Goal: Task Accomplishment & Management: Use online tool/utility

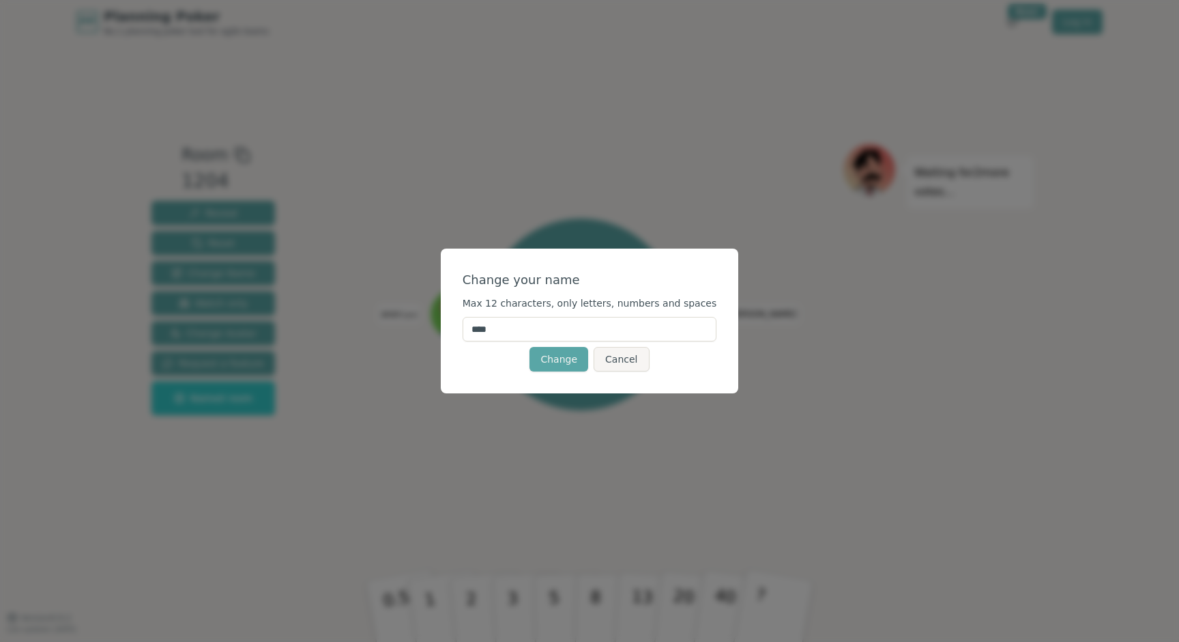
click at [558, 334] on input "****" at bounding box center [590, 329] width 255 height 25
type input "***"
click at [505, 360] on div "Change Cancel" at bounding box center [590, 359] width 255 height 25
click at [573, 364] on button "Change" at bounding box center [559, 359] width 59 height 25
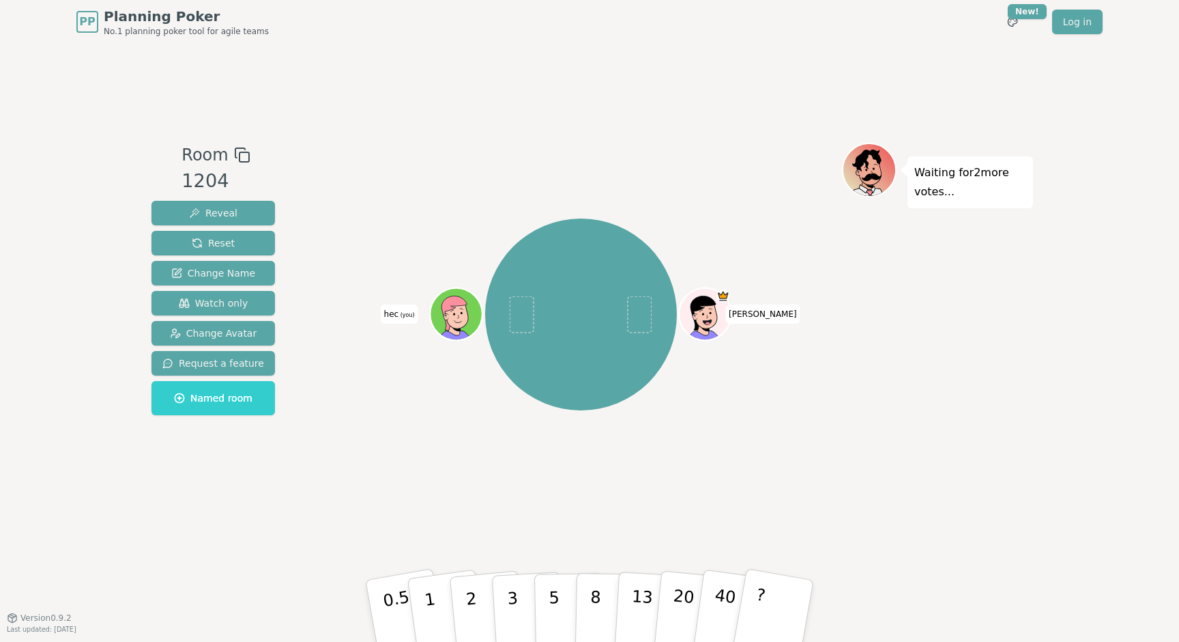
click at [465, 315] on icon at bounding box center [458, 313] width 51 height 5
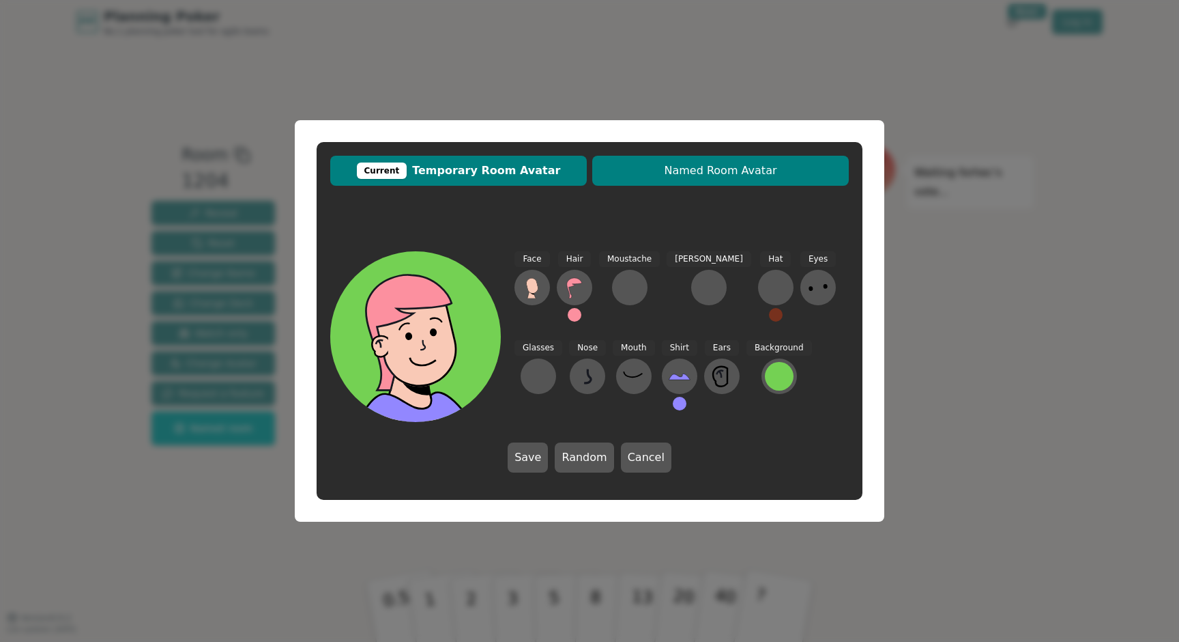
click at [700, 169] on span "Named Room Avatar" at bounding box center [720, 170] width 243 height 16
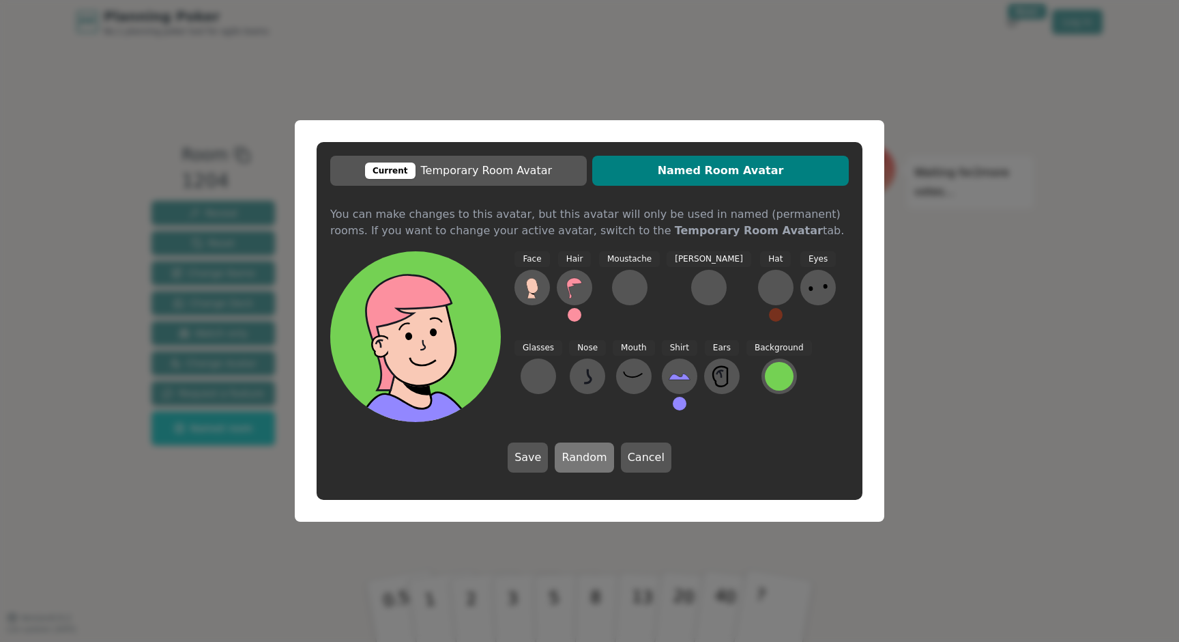
click at [592, 455] on button "Random" at bounding box center [584, 457] width 59 height 30
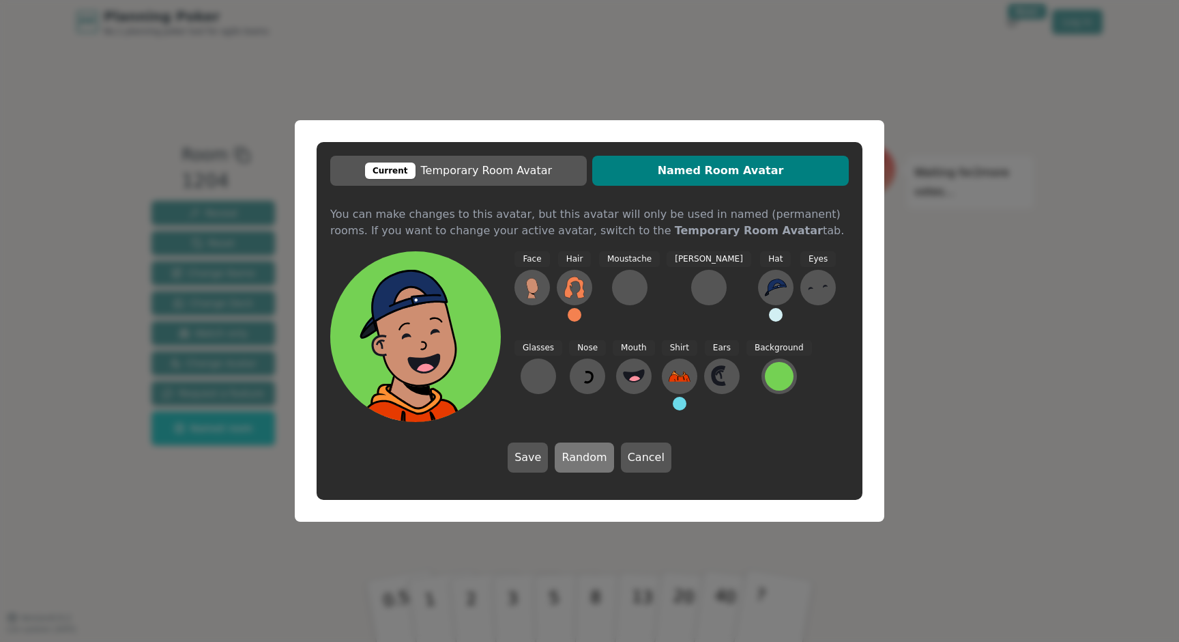
click at [592, 455] on button "Random" at bounding box center [584, 457] width 59 height 30
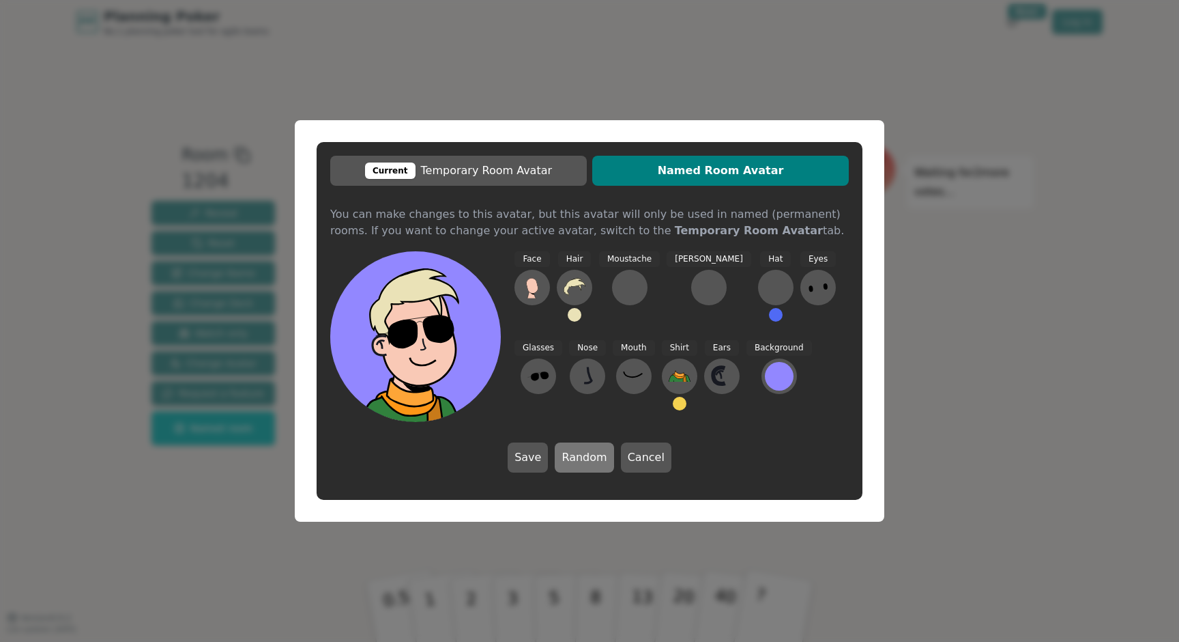
click at [592, 455] on button "Random" at bounding box center [584, 457] width 59 height 30
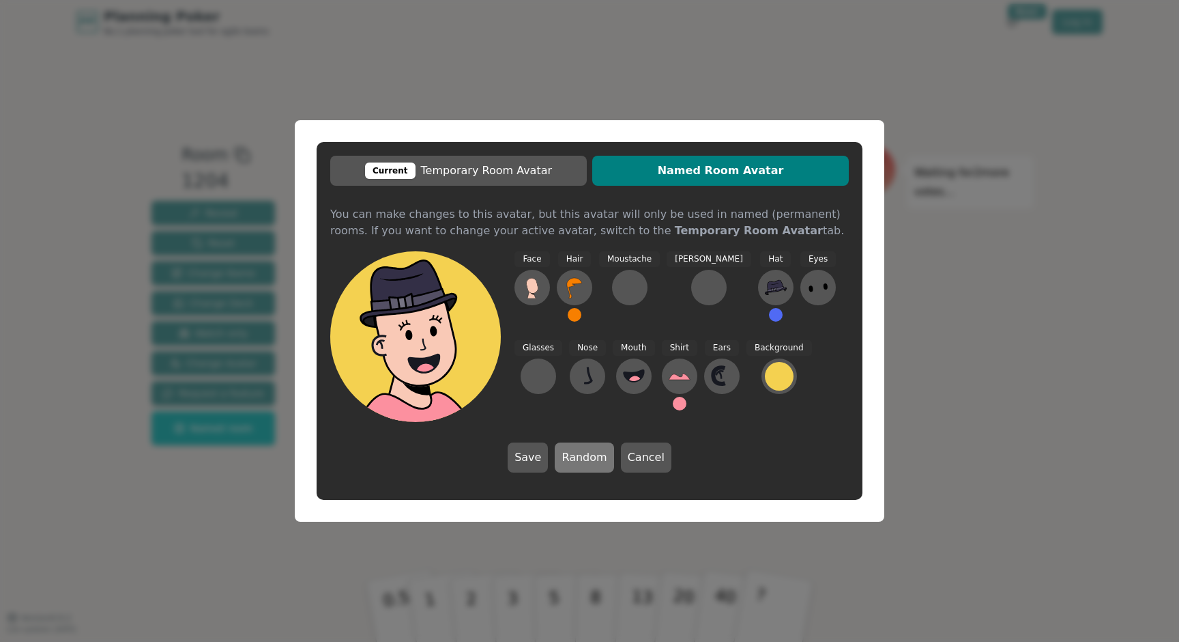
click at [592, 455] on button "Random" at bounding box center [584, 457] width 59 height 30
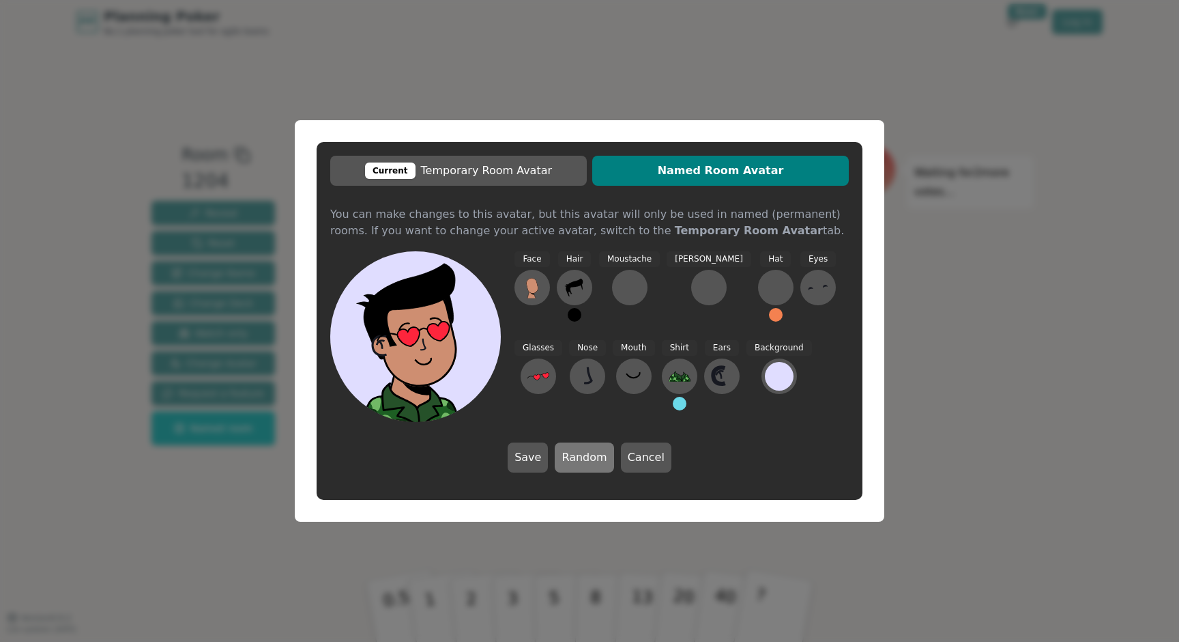
click at [592, 455] on button "Random" at bounding box center [584, 457] width 59 height 30
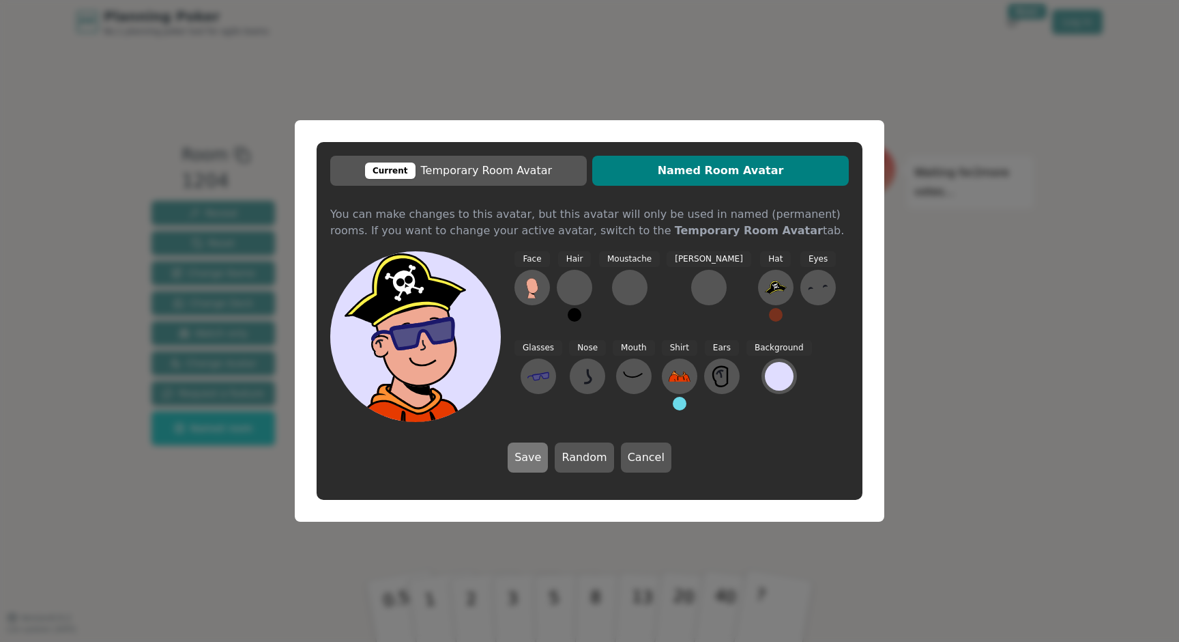
click at [535, 457] on button "Save" at bounding box center [528, 457] width 40 height 30
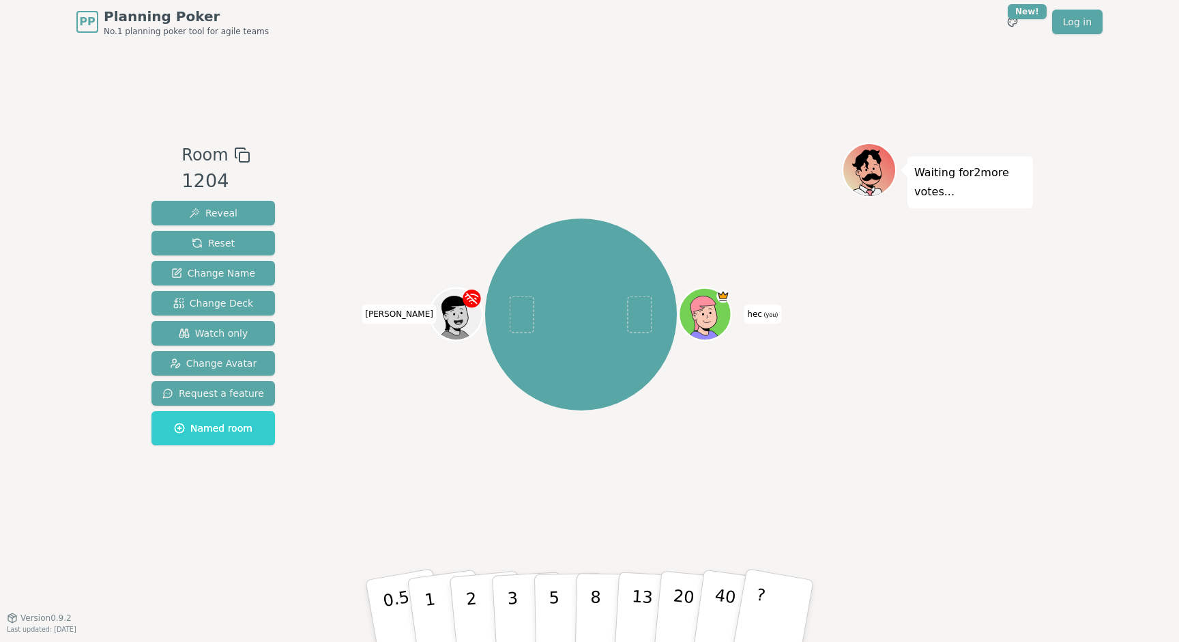
click at [620, 462] on div "hec (you) Edgar" at bounding box center [581, 330] width 522 height 375
click at [712, 298] on icon at bounding box center [703, 313] width 25 height 34
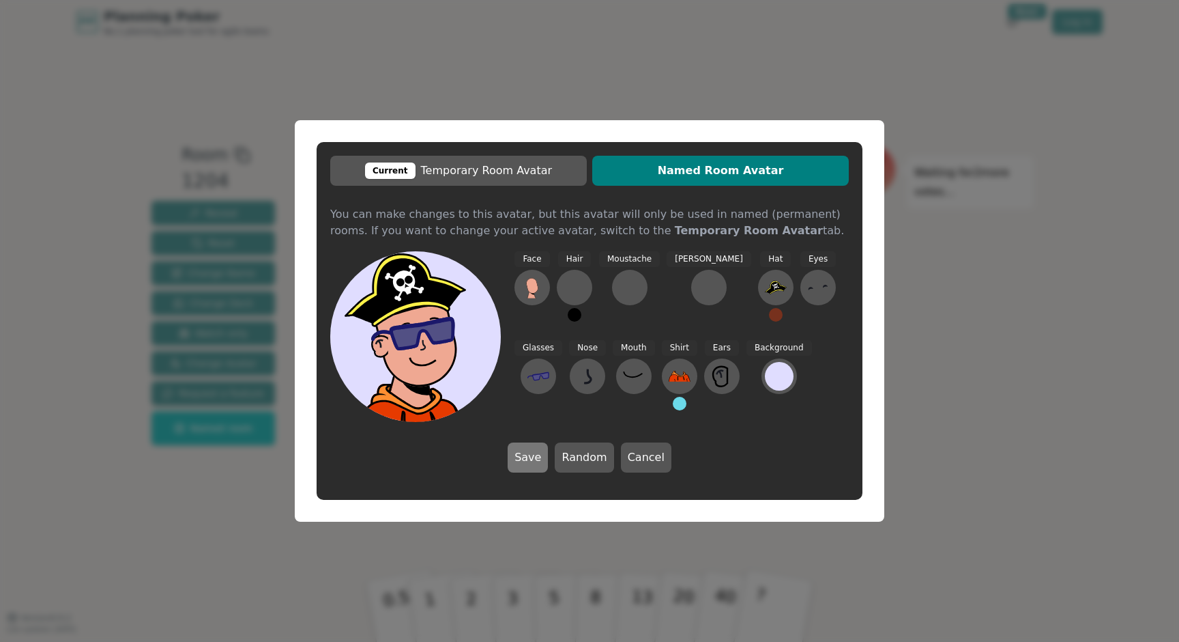
click at [528, 459] on button "Save" at bounding box center [528, 457] width 40 height 30
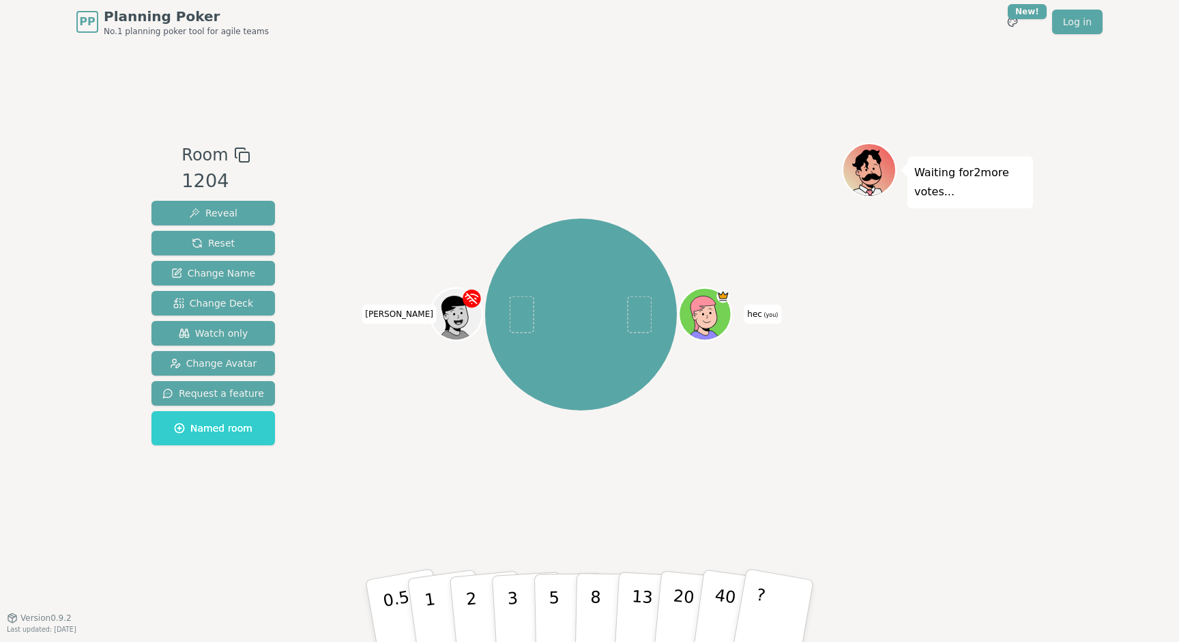
click at [603, 346] on div "hec (you) Edgar" at bounding box center [581, 314] width 192 height 192
click at [749, 306] on span "hec (you)" at bounding box center [763, 313] width 38 height 19
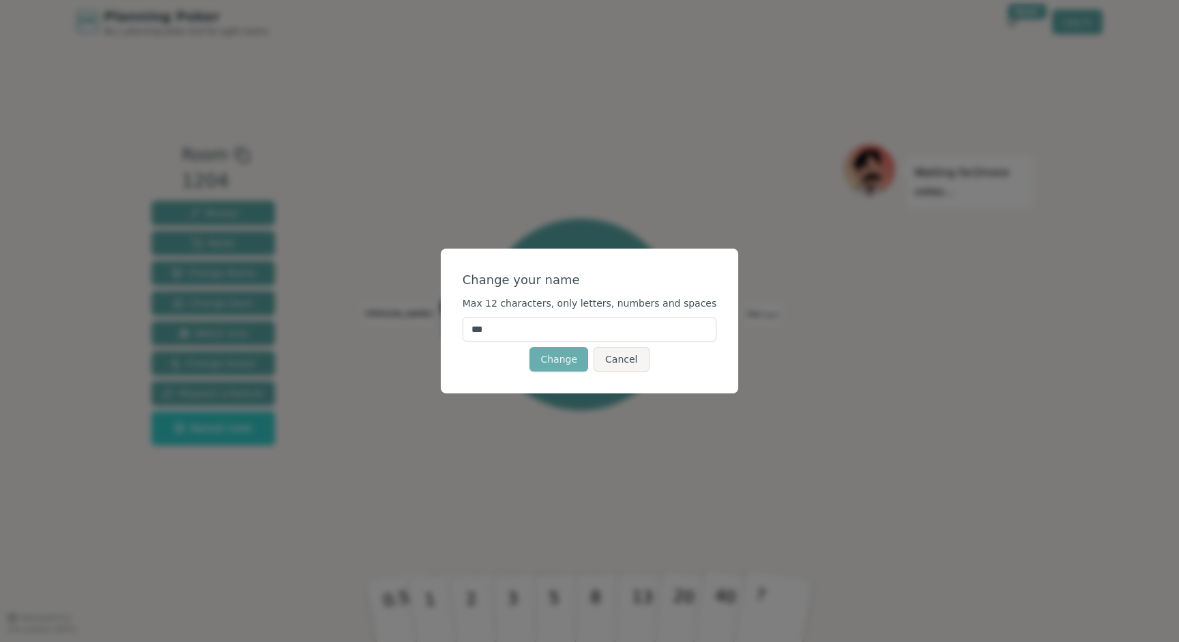
click at [557, 354] on button "Change" at bounding box center [559, 359] width 59 height 25
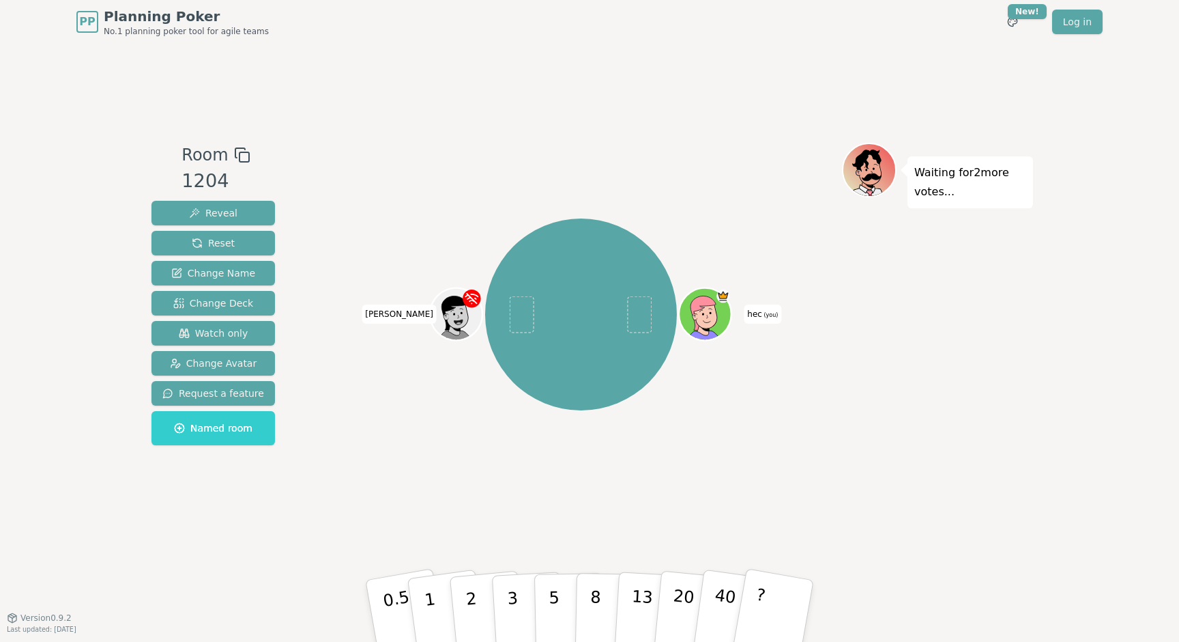
click at [713, 319] on icon at bounding box center [708, 322] width 25 height 9
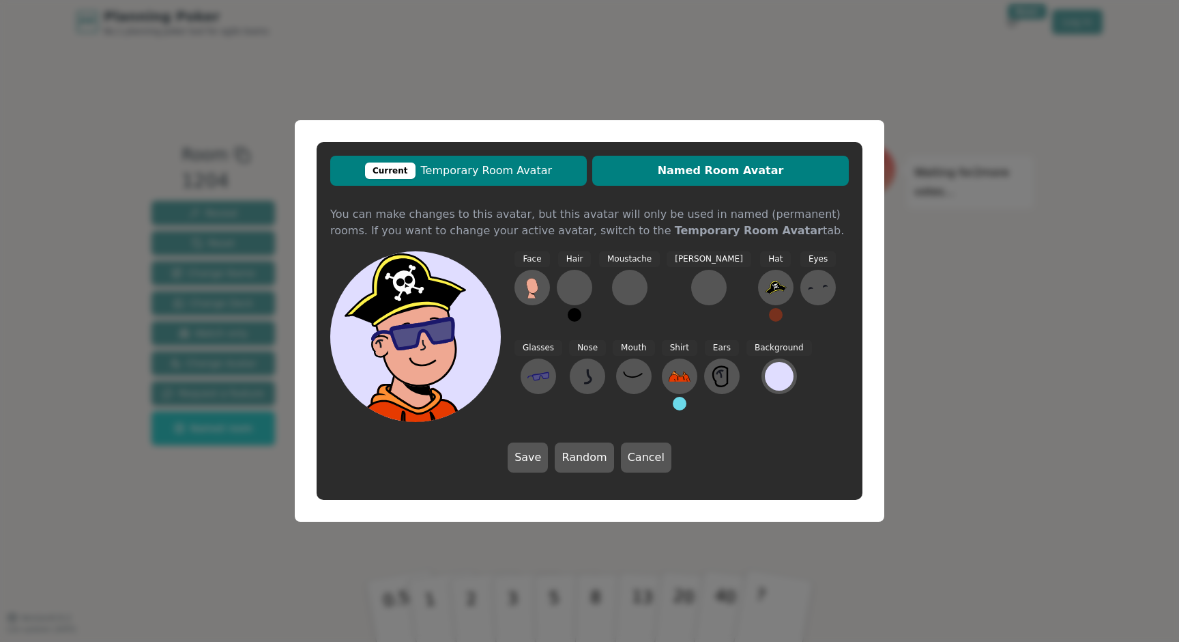
click at [415, 161] on button "Current Temporary Room Avatar" at bounding box center [458, 171] width 257 height 30
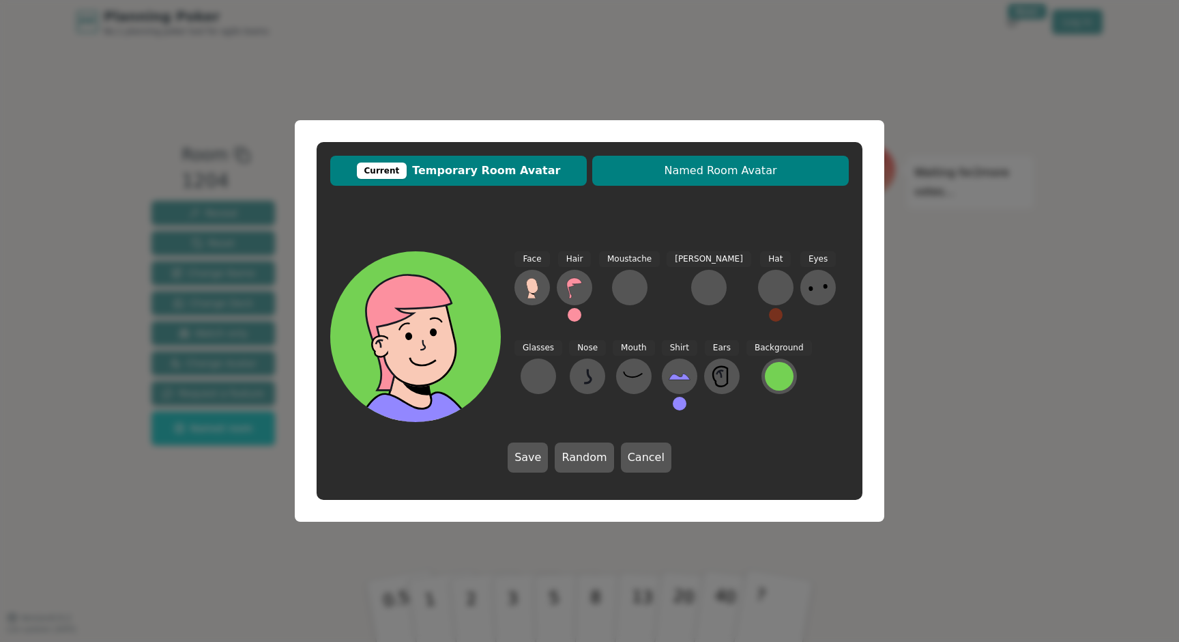
click at [640, 174] on span "Named Room Avatar" at bounding box center [720, 170] width 243 height 16
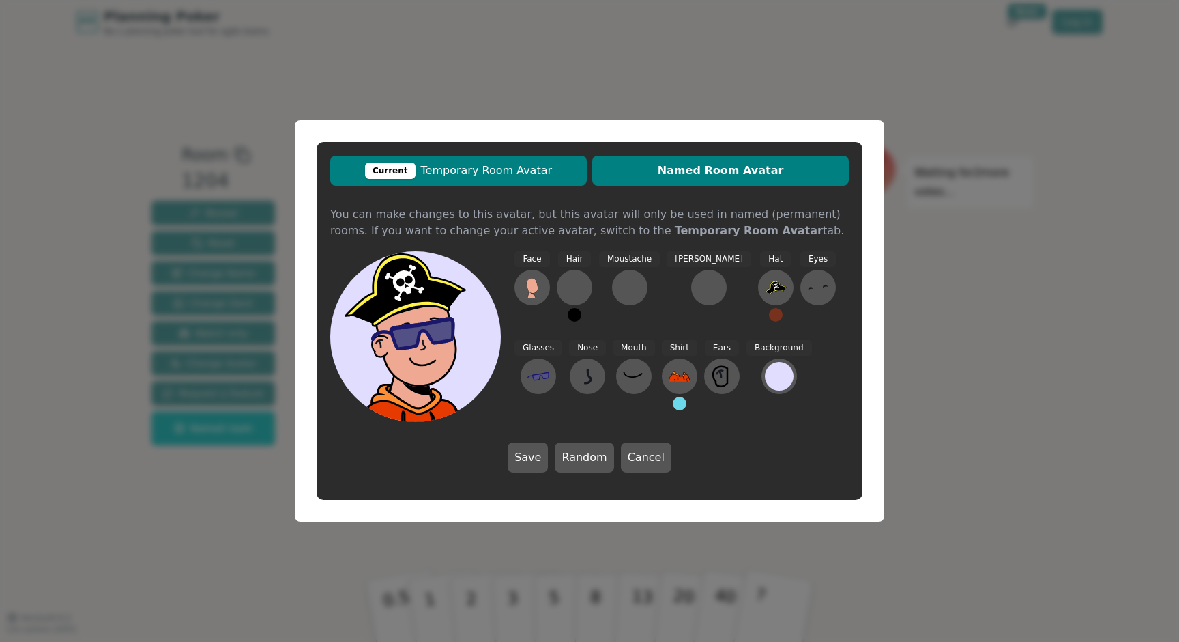
click at [480, 178] on span "Current Temporary Room Avatar" at bounding box center [458, 170] width 243 height 16
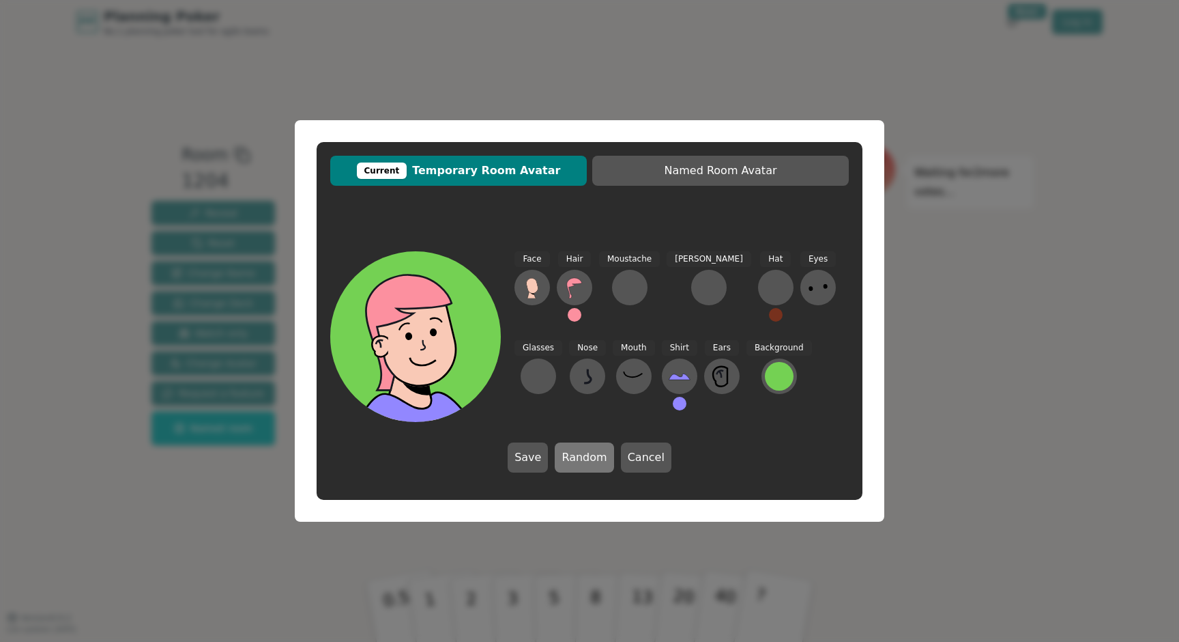
click at [605, 458] on button "Random" at bounding box center [584, 457] width 59 height 30
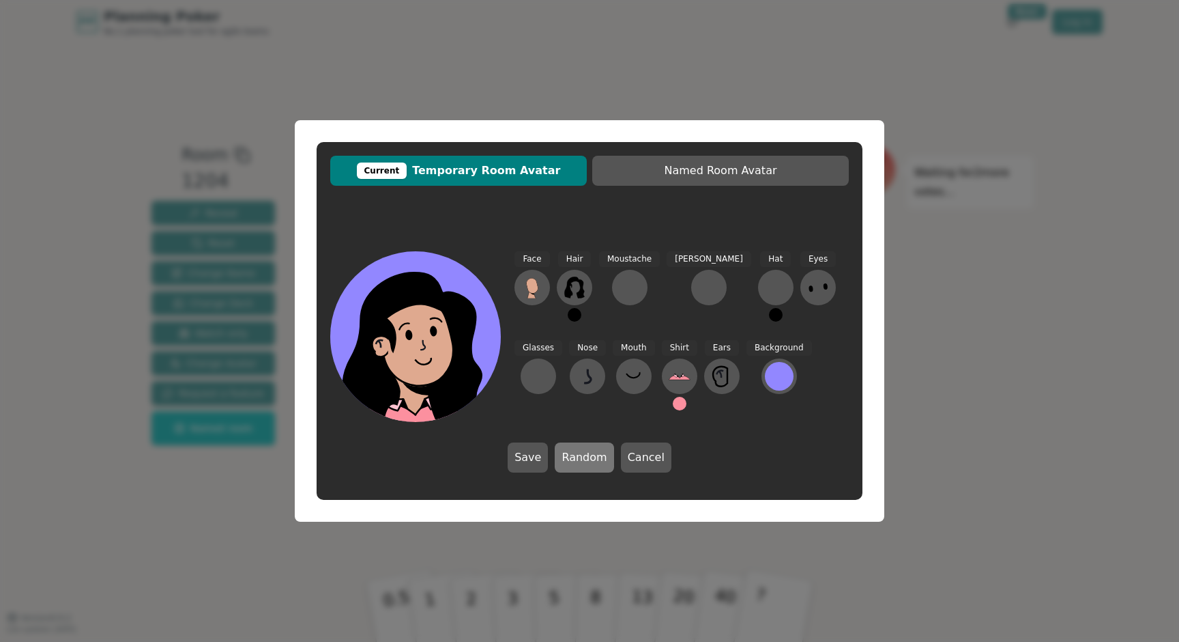
click at [605, 458] on button "Random" at bounding box center [584, 457] width 59 height 30
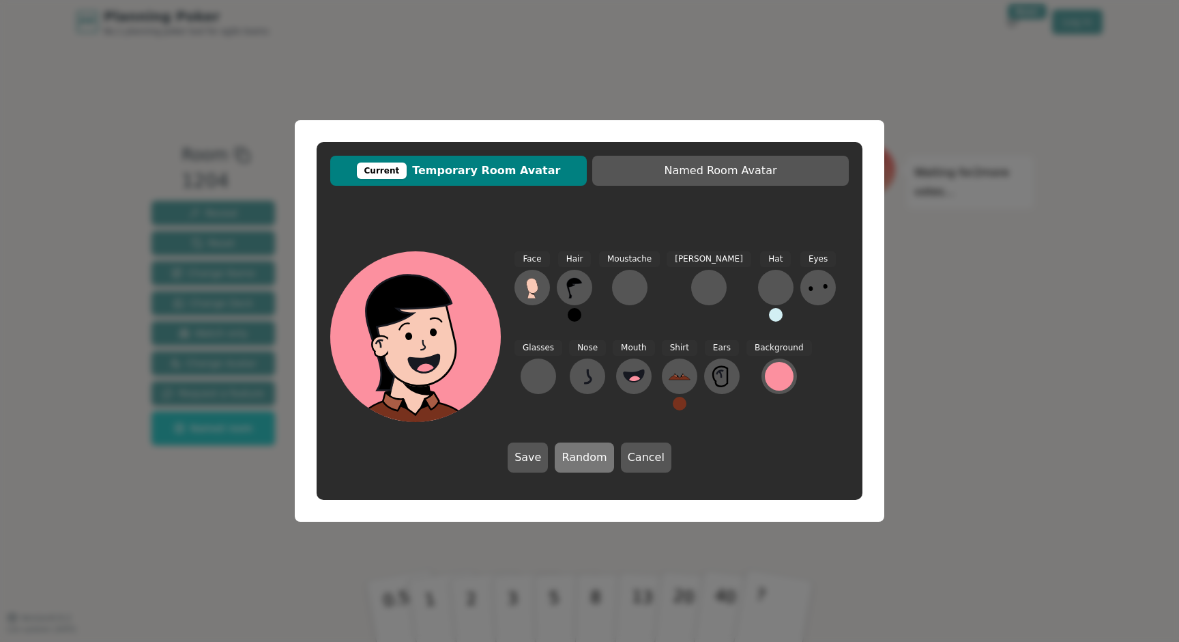
click at [605, 458] on button "Random" at bounding box center [584, 457] width 59 height 30
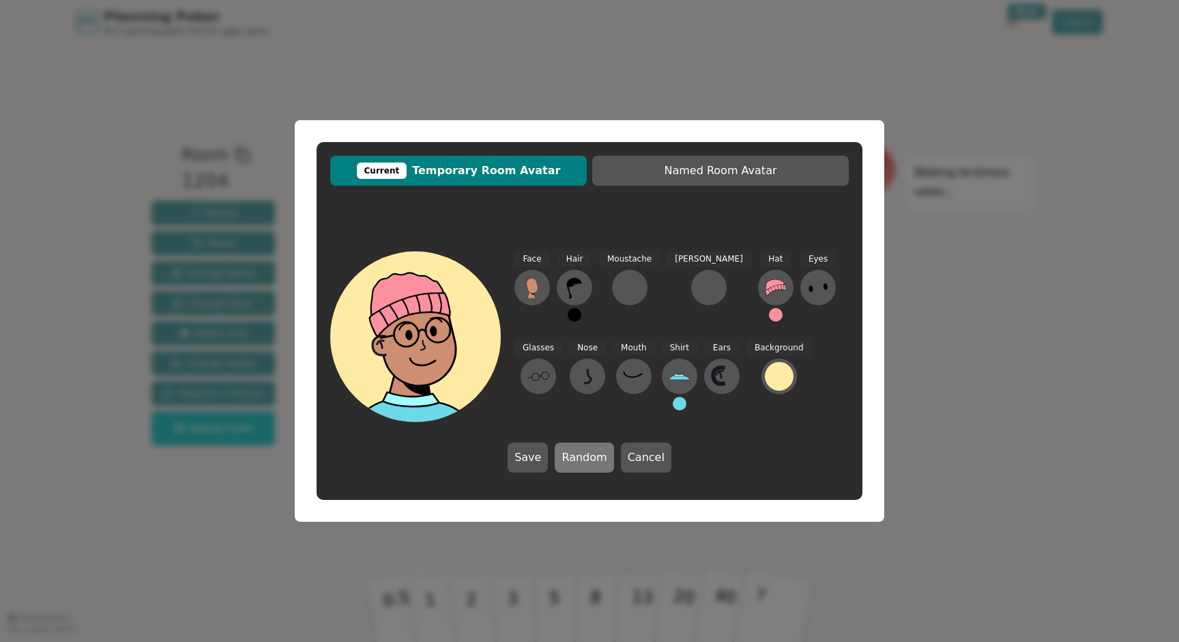
click at [605, 458] on button "Random" at bounding box center [584, 457] width 59 height 30
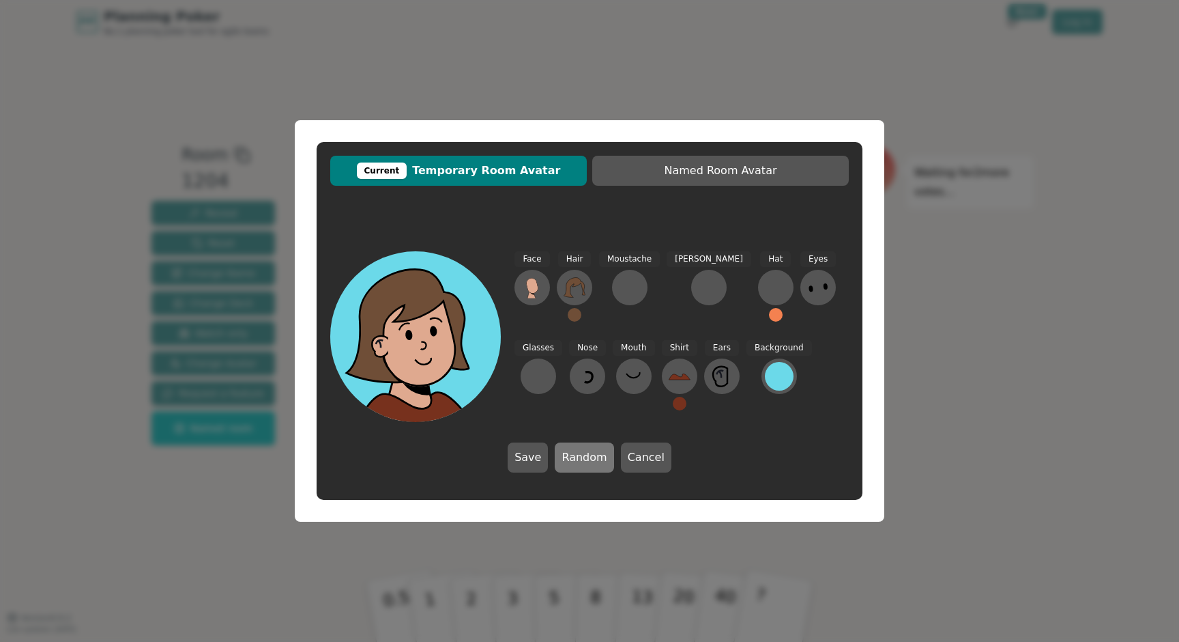
click at [605, 458] on button "Random" at bounding box center [584, 457] width 59 height 30
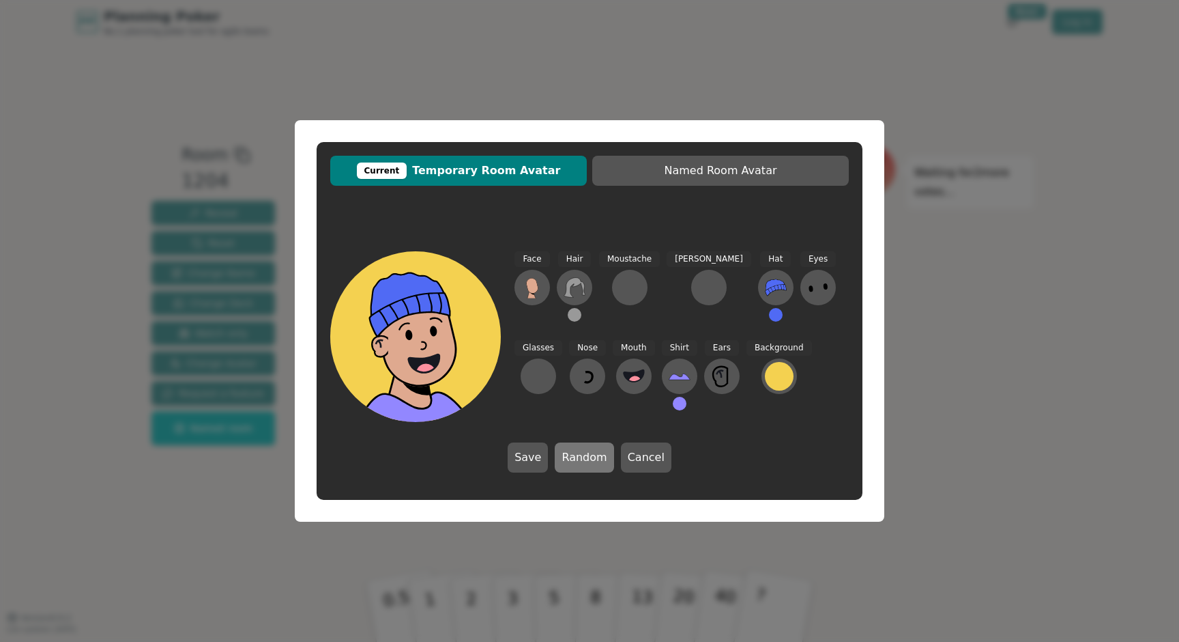
click at [605, 458] on button "Random" at bounding box center [584, 457] width 59 height 30
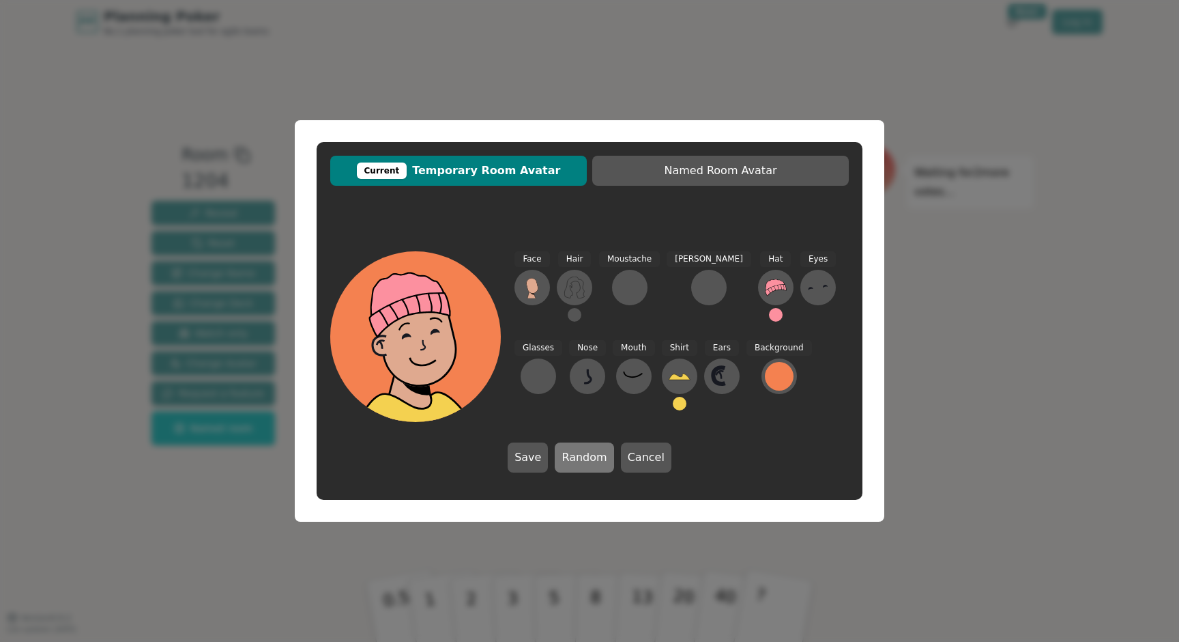
click at [605, 458] on button "Random" at bounding box center [584, 457] width 59 height 30
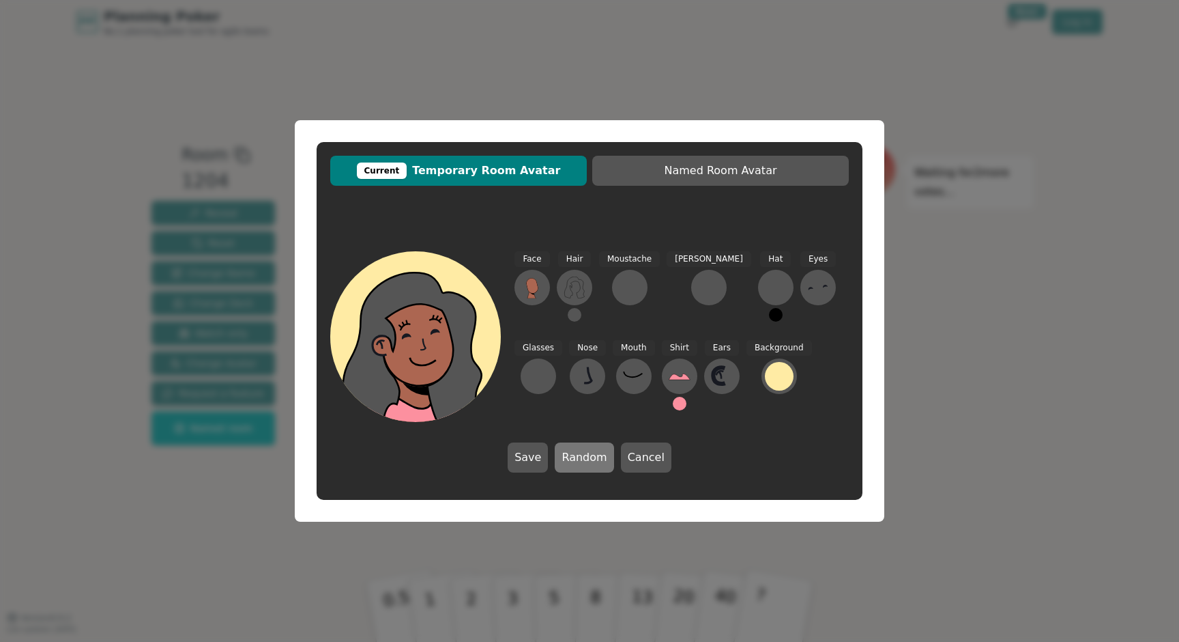
click at [605, 458] on button "Random" at bounding box center [584, 457] width 59 height 30
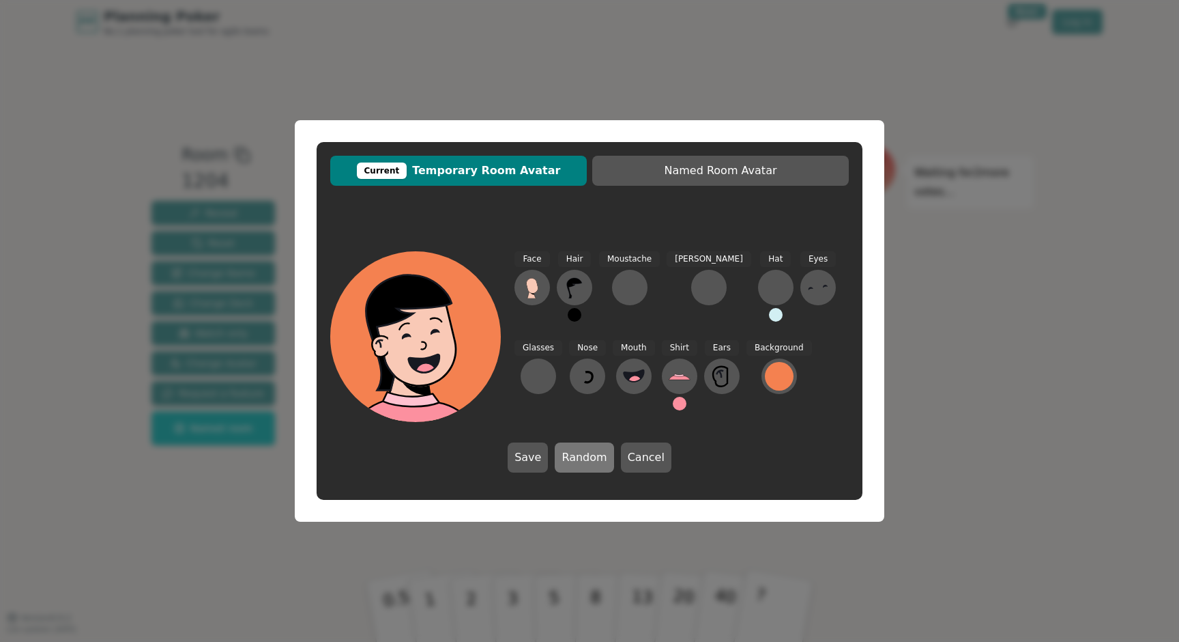
click at [605, 458] on button "Random" at bounding box center [584, 457] width 59 height 30
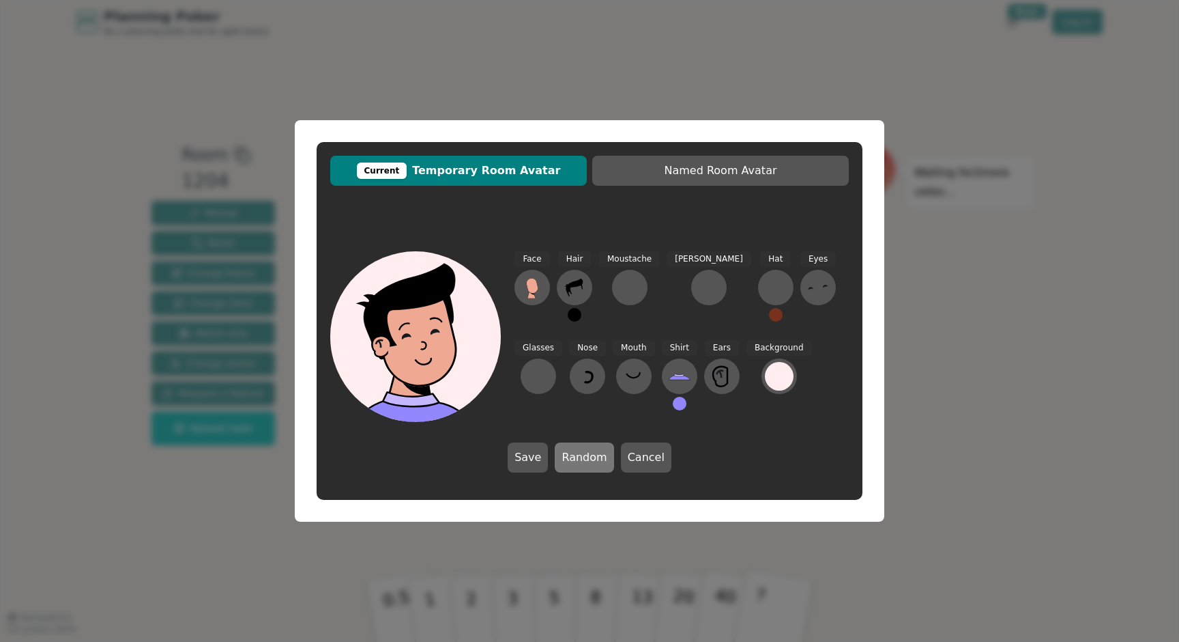
click at [605, 458] on button "Random" at bounding box center [584, 457] width 59 height 30
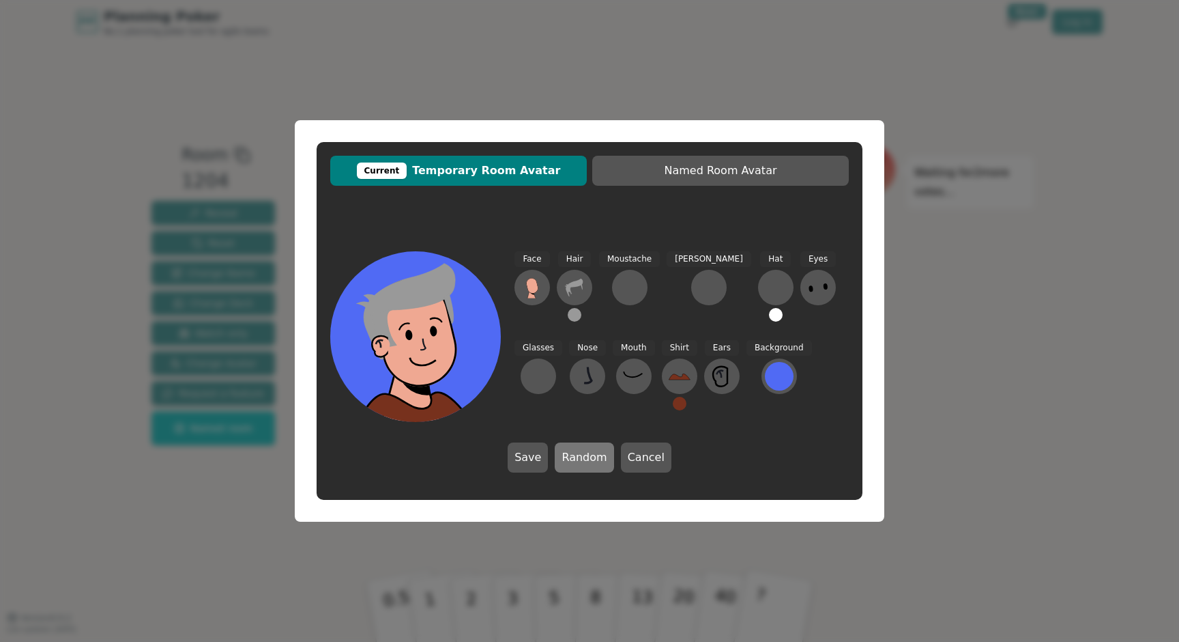
click at [605, 458] on button "Random" at bounding box center [584, 457] width 59 height 30
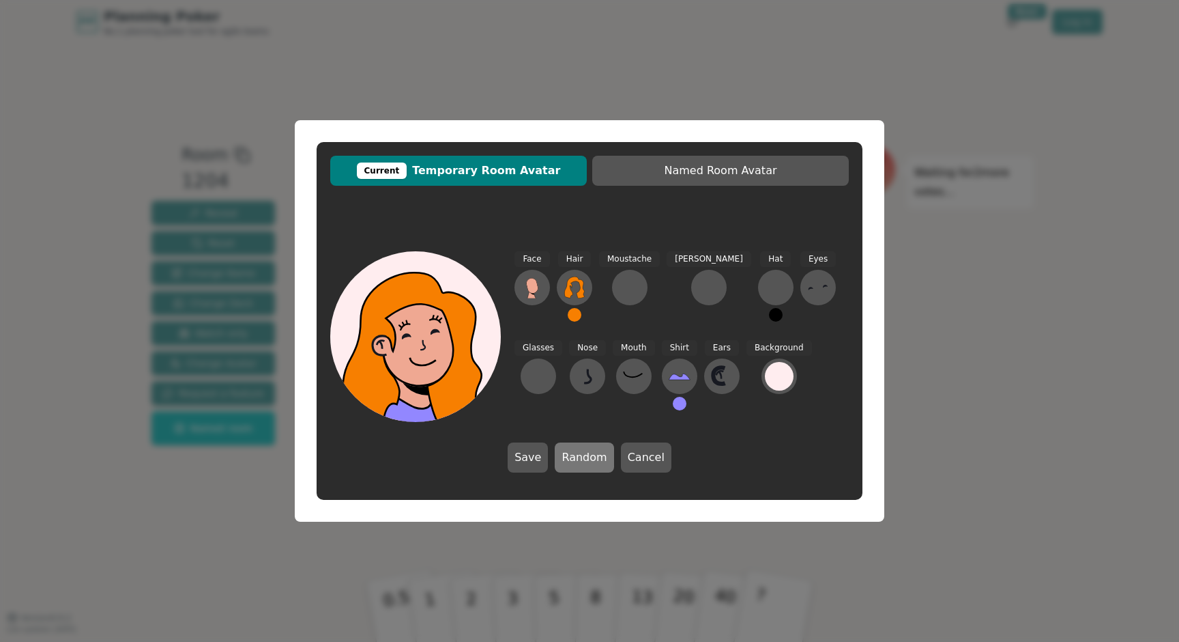
click at [605, 458] on button "Random" at bounding box center [584, 457] width 59 height 30
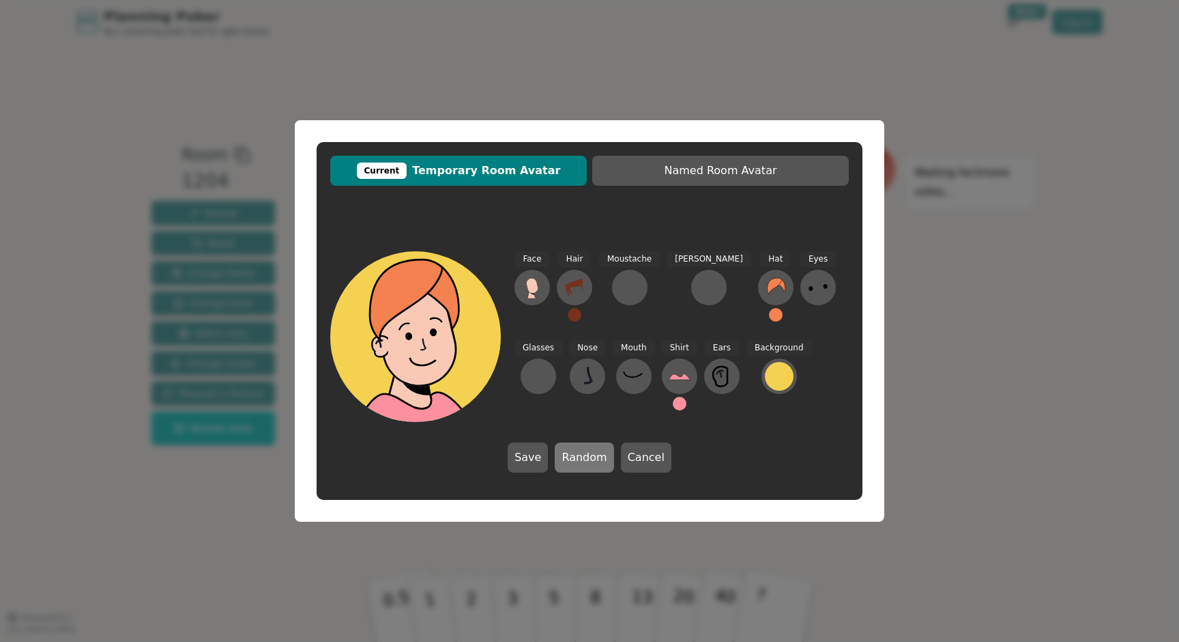
click at [605, 458] on button "Random" at bounding box center [584, 457] width 59 height 30
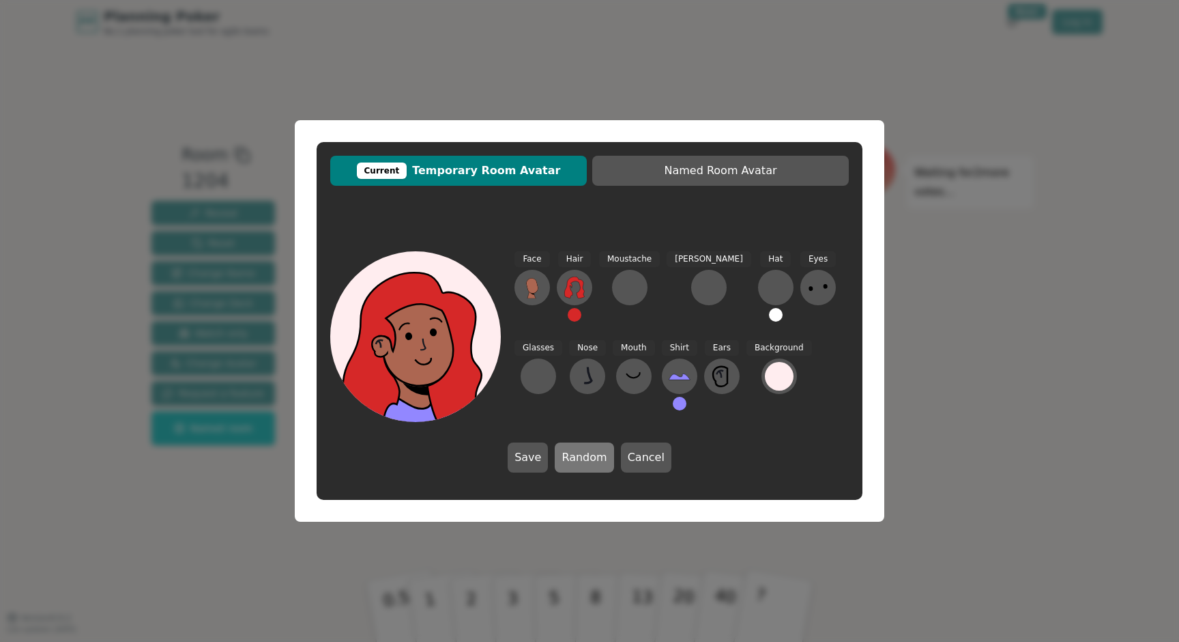
click at [605, 458] on button "Random" at bounding box center [584, 457] width 59 height 30
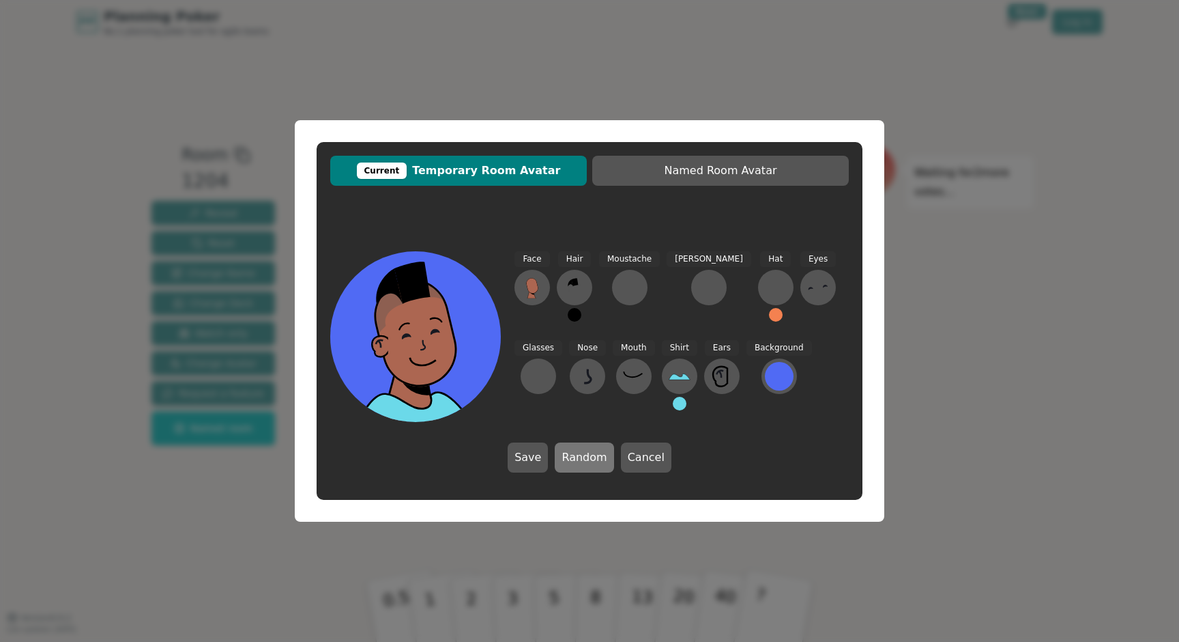
click at [605, 458] on button "Random" at bounding box center [584, 457] width 59 height 30
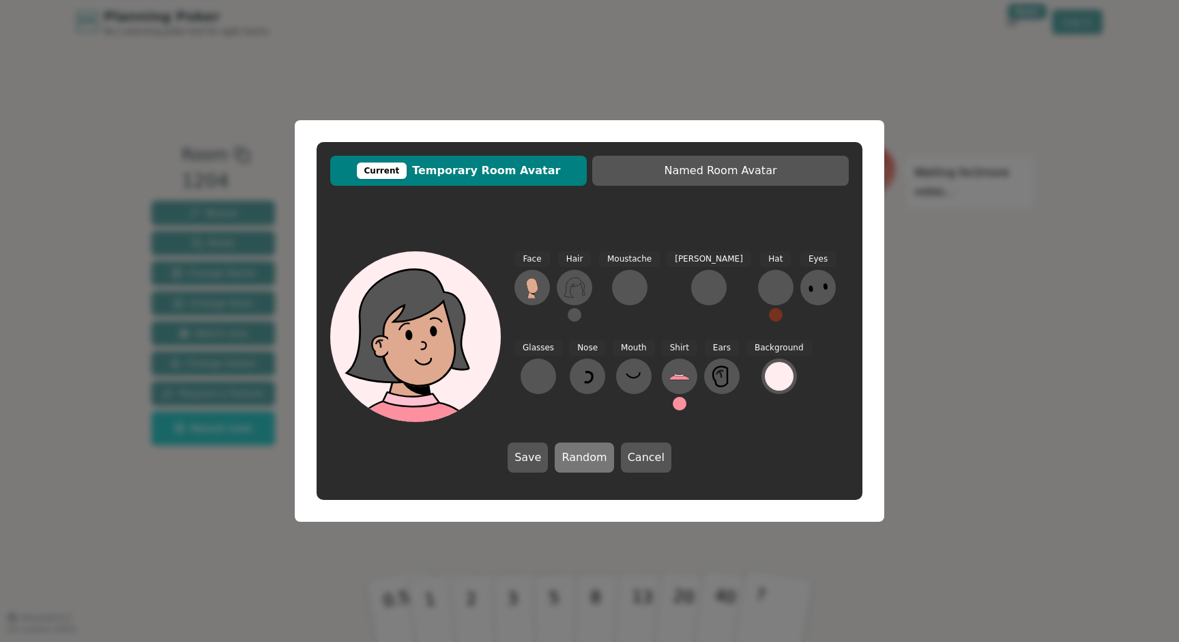
click at [605, 458] on button "Random" at bounding box center [584, 457] width 59 height 30
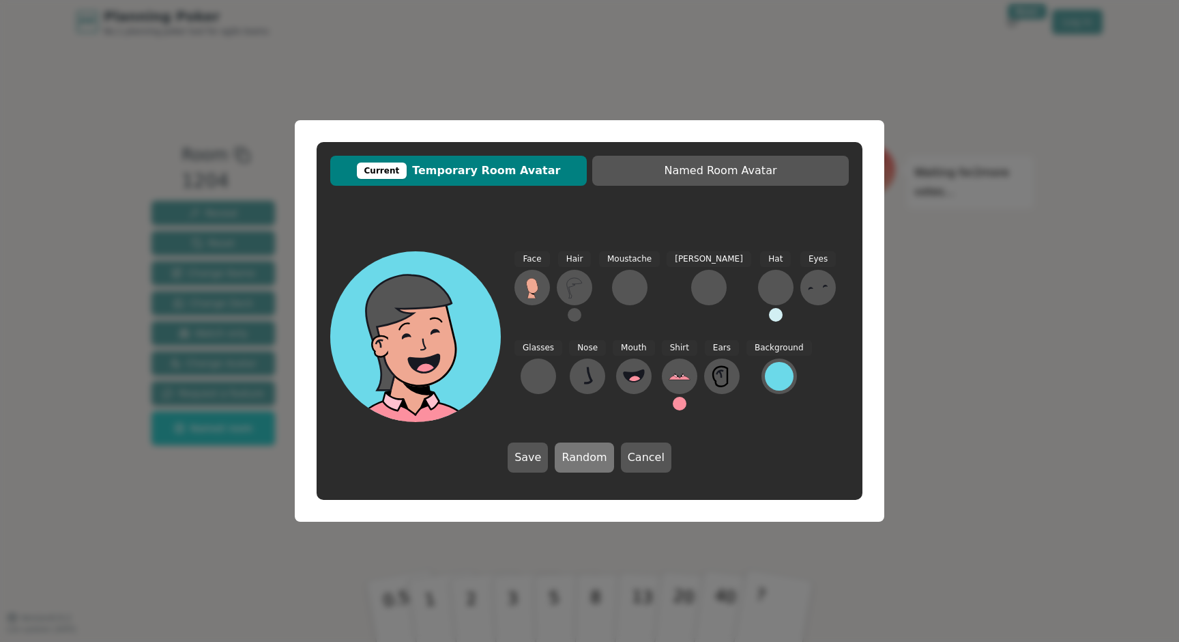
click at [605, 458] on button "Random" at bounding box center [584, 457] width 59 height 30
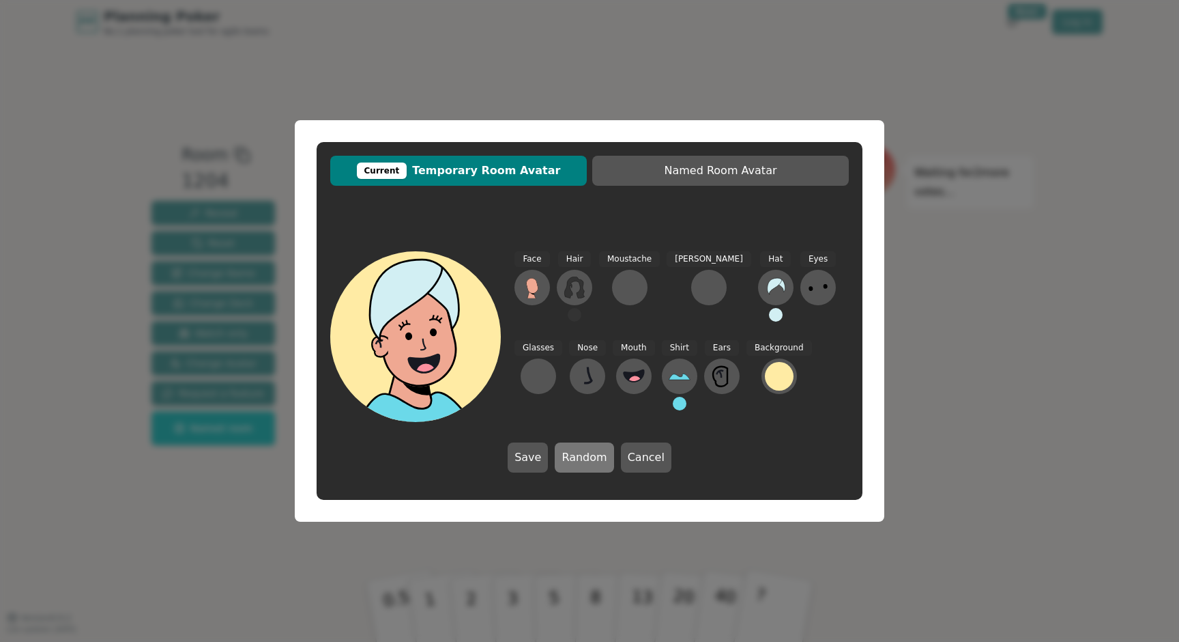
click at [605, 458] on button "Random" at bounding box center [584, 457] width 59 height 30
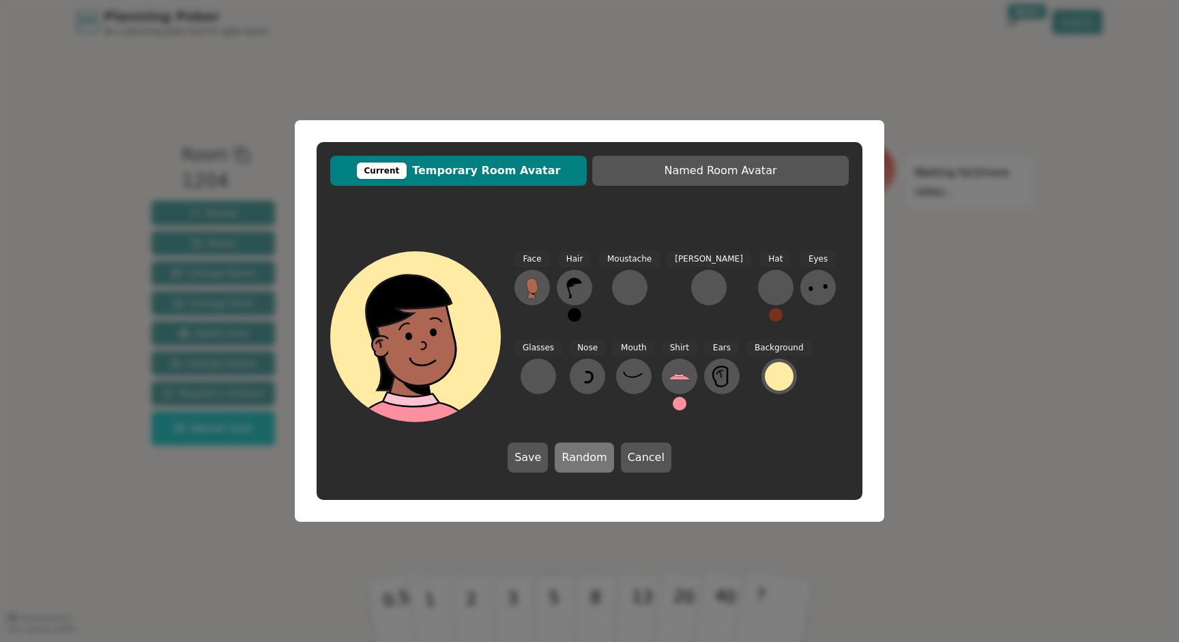
click at [605, 458] on button "Random" at bounding box center [584, 457] width 59 height 30
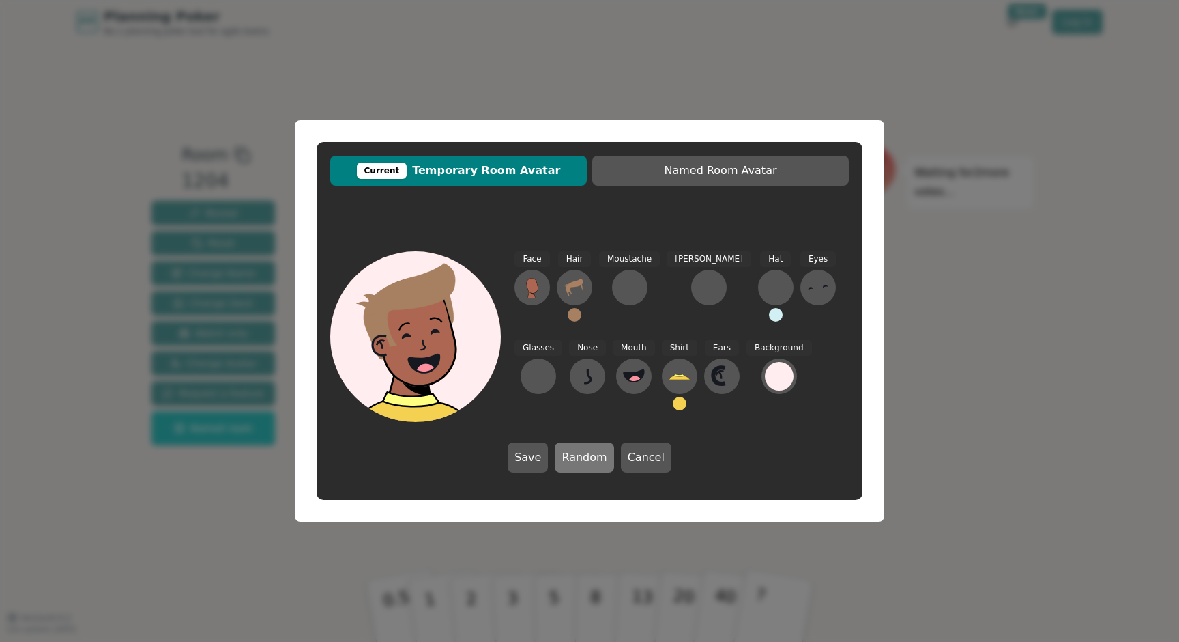
click at [605, 458] on button "Random" at bounding box center [584, 457] width 59 height 30
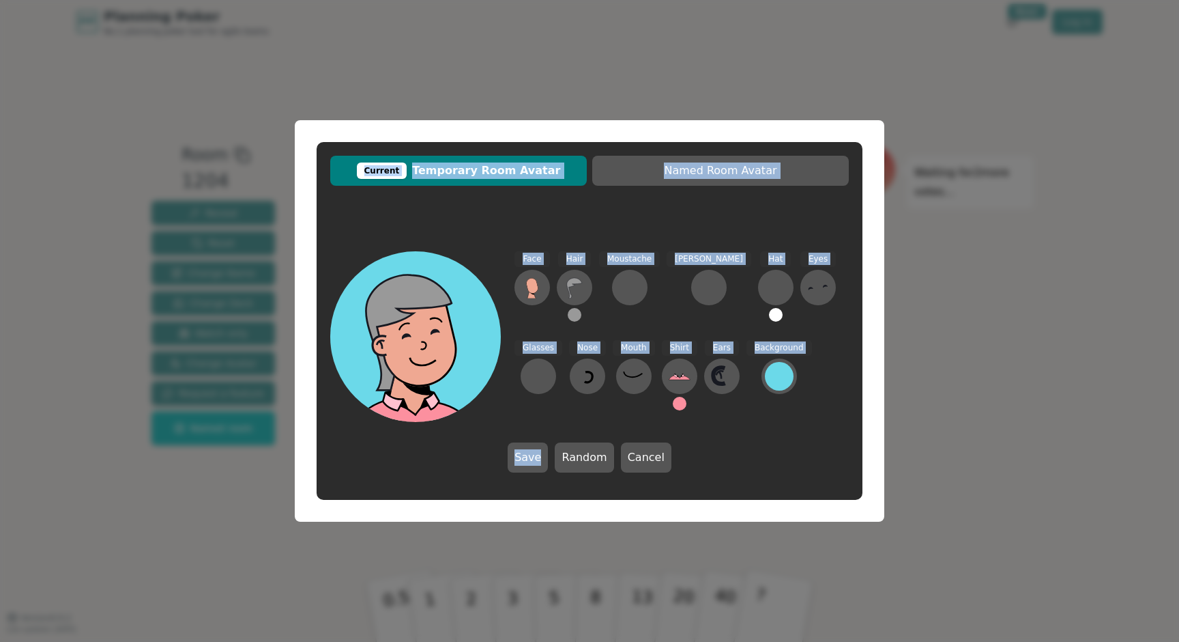
drag, startPoint x: 578, startPoint y: 132, endPoint x: 509, endPoint y: 598, distance: 471.2
click at [509, 598] on div "Current Temporary Room Avatar Named Room Avatar Face Hair Moustache Beard Hat E…" at bounding box center [589, 321] width 1179 height 642
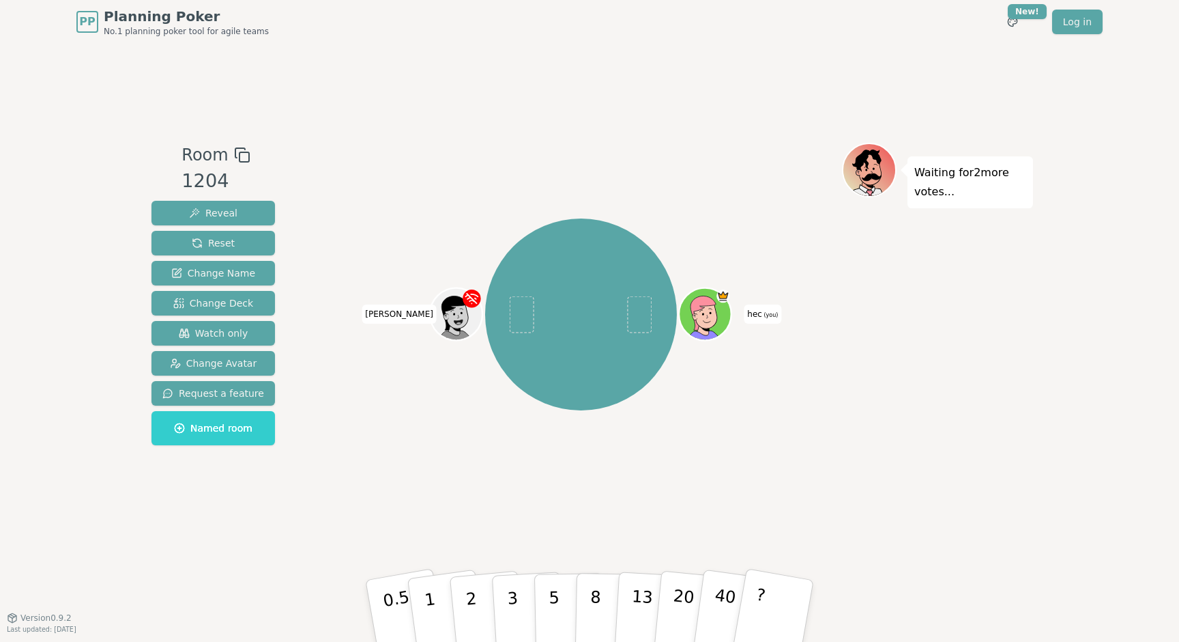
click at [708, 328] on div at bounding box center [707, 331] width 51 height 46
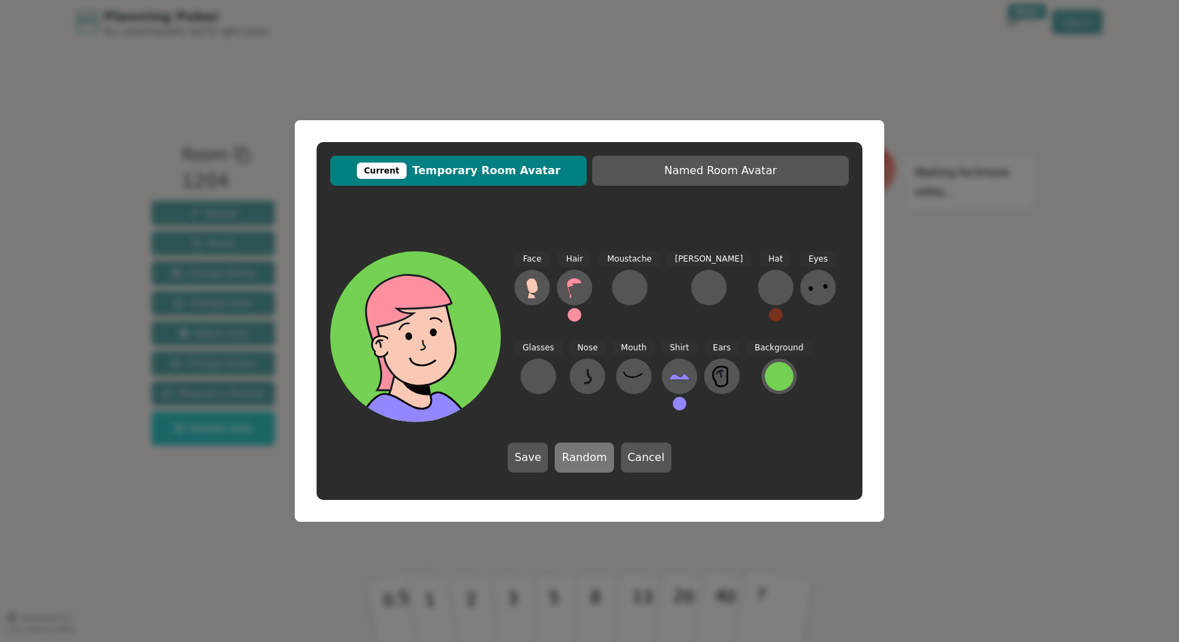
click at [584, 459] on button "Random" at bounding box center [584, 457] width 59 height 30
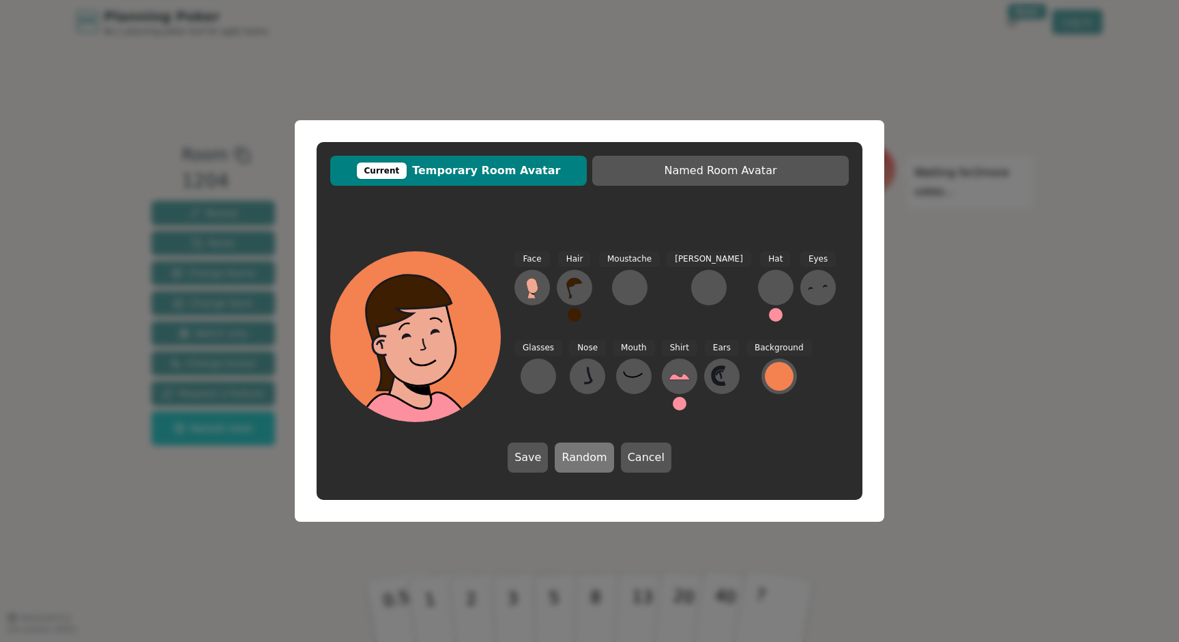
click at [584, 459] on button "Random" at bounding box center [584, 457] width 59 height 30
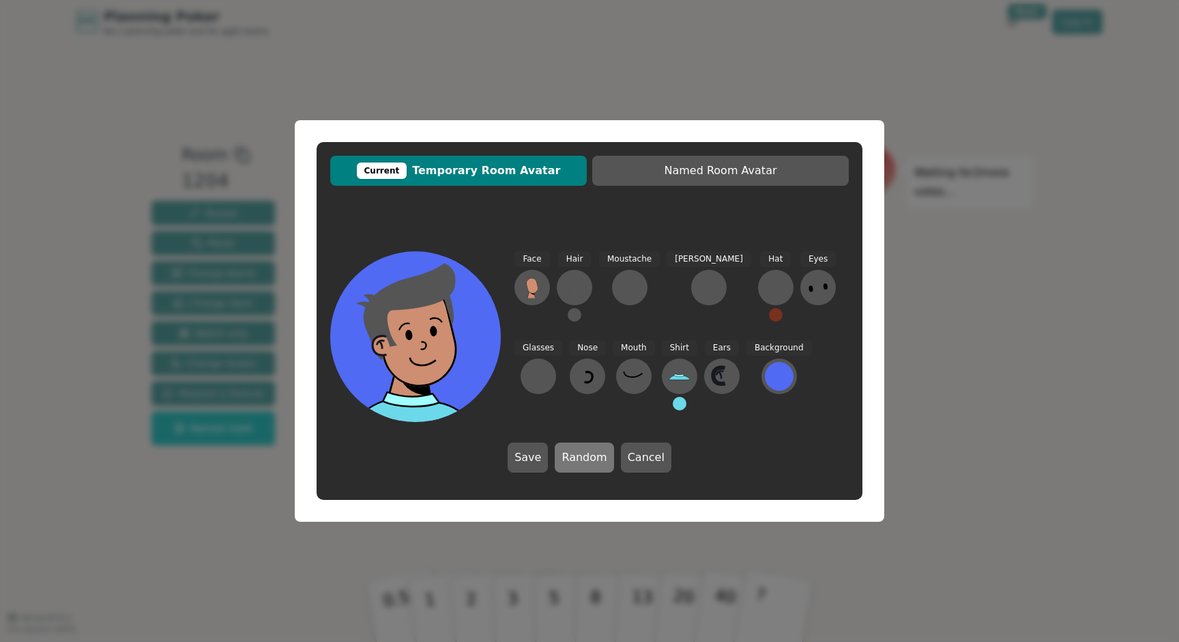
click at [584, 459] on button "Random" at bounding box center [584, 457] width 59 height 30
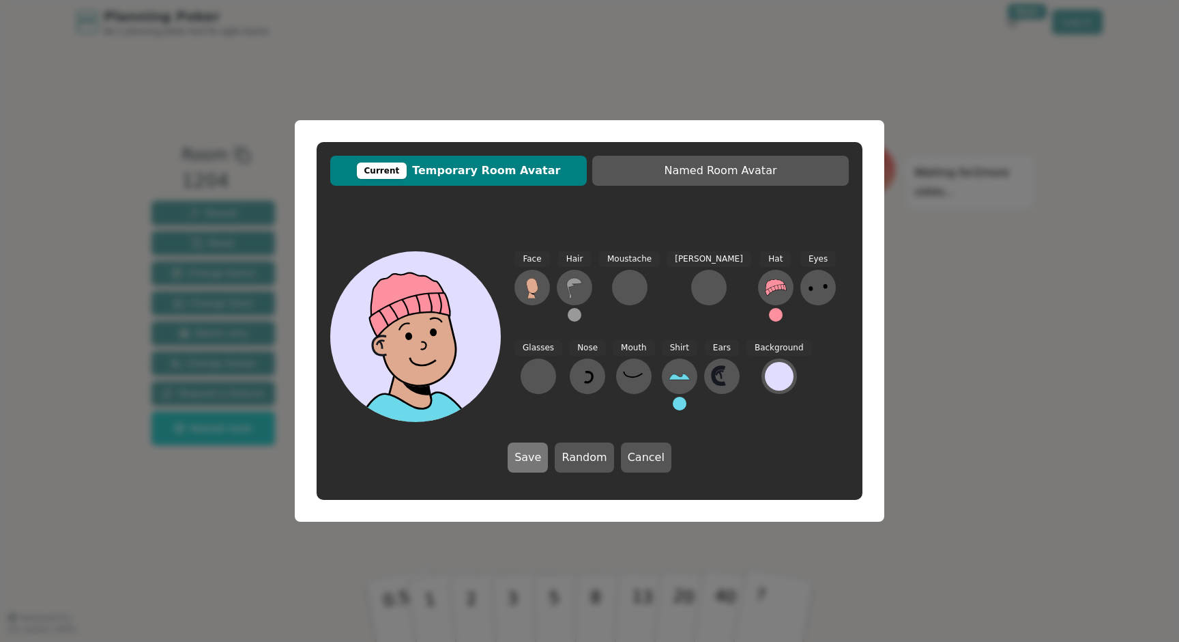
click at [515, 459] on button "Save" at bounding box center [528, 457] width 40 height 30
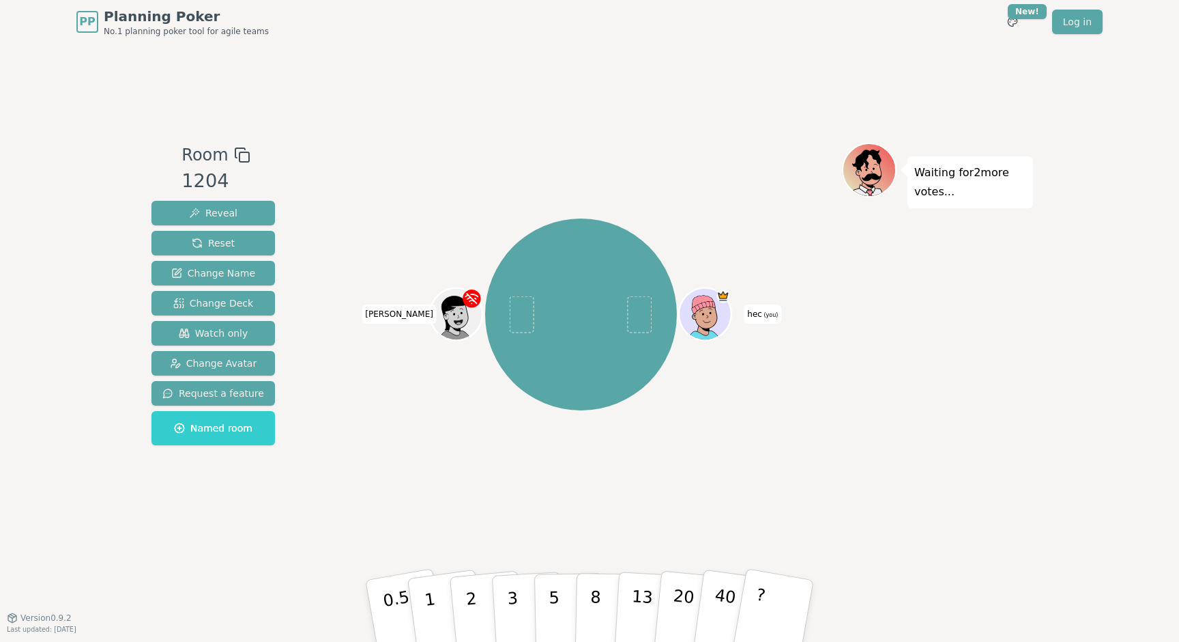
click at [648, 488] on div "hec (you) Edgar" at bounding box center [581, 330] width 522 height 375
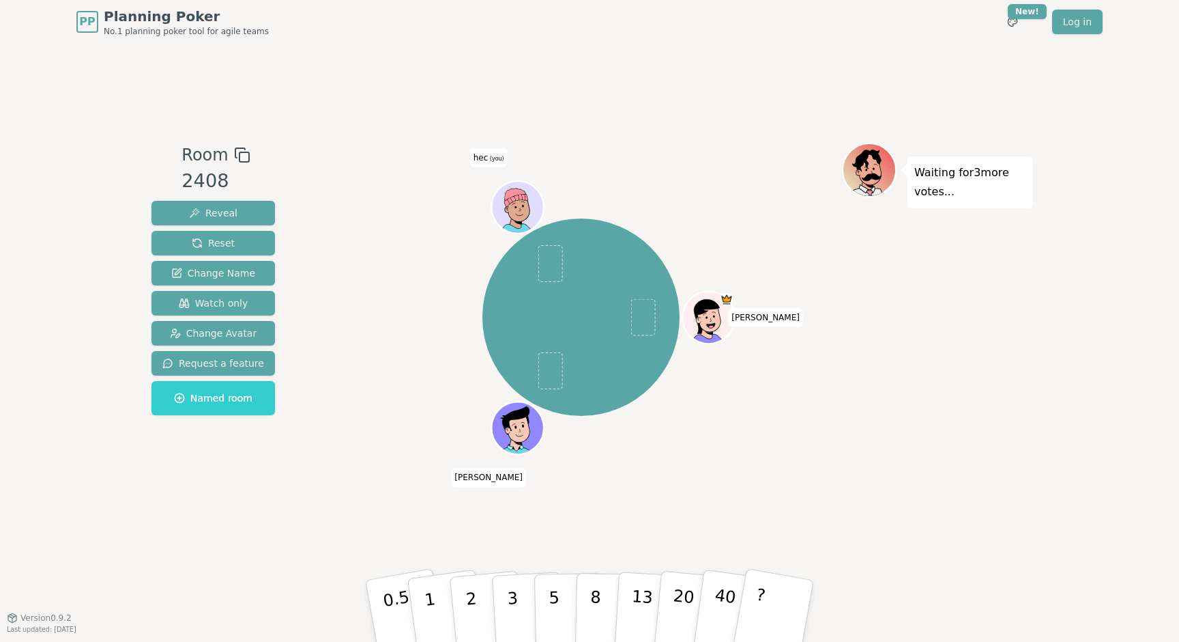
click at [528, 202] on icon at bounding box center [515, 197] width 25 height 39
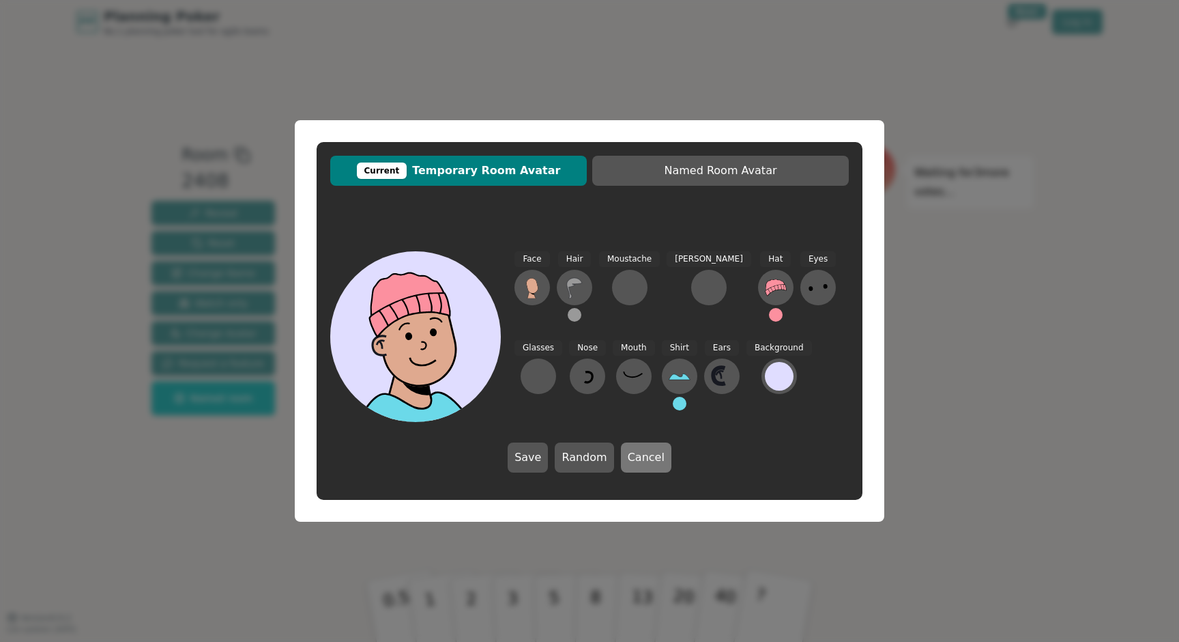
click at [644, 461] on button "Cancel" at bounding box center [646, 457] width 51 height 30
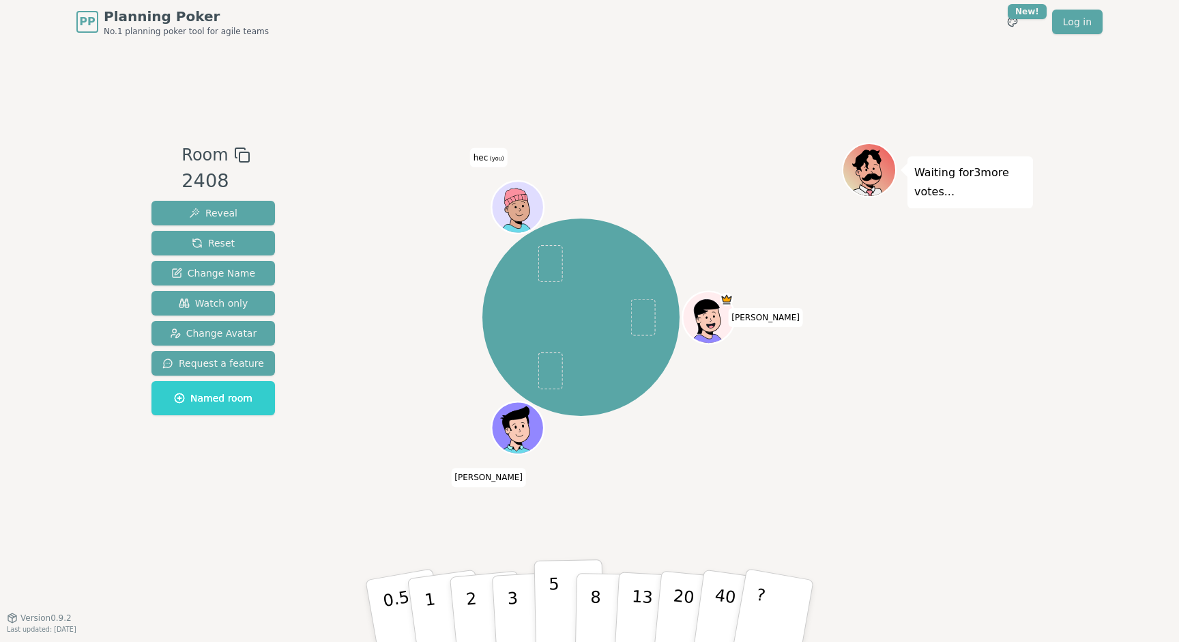
click at [561, 605] on button "5" at bounding box center [569, 611] width 70 height 104
